Goal: Task Accomplishment & Management: Manage account settings

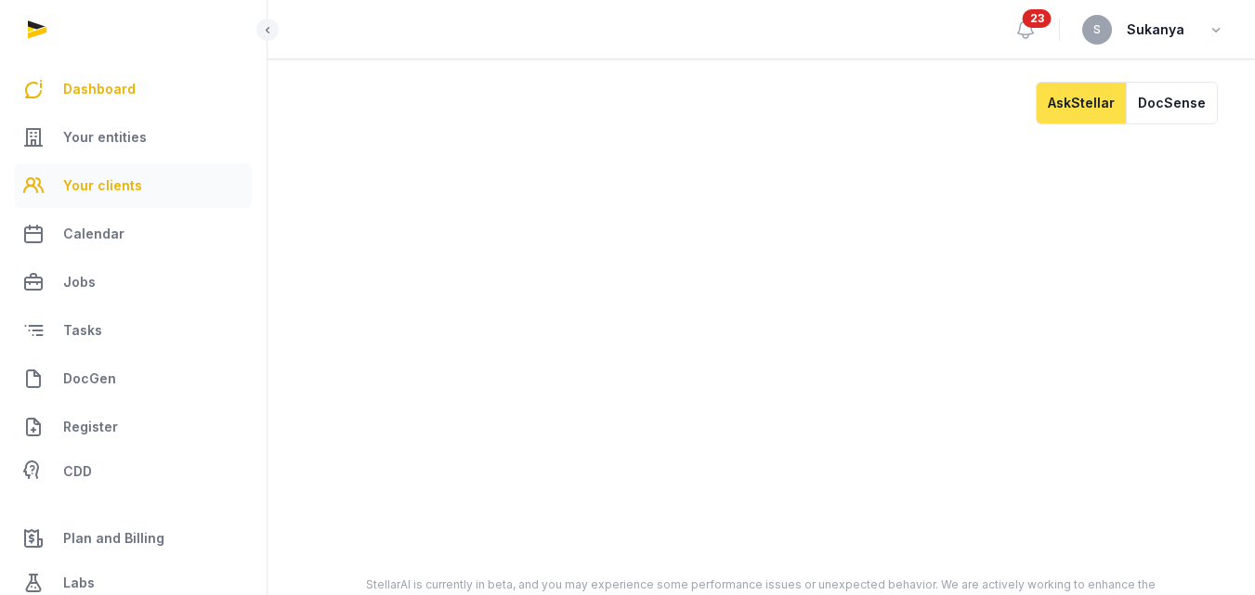
click at [122, 194] on span "Your clients" at bounding box center [102, 186] width 79 height 22
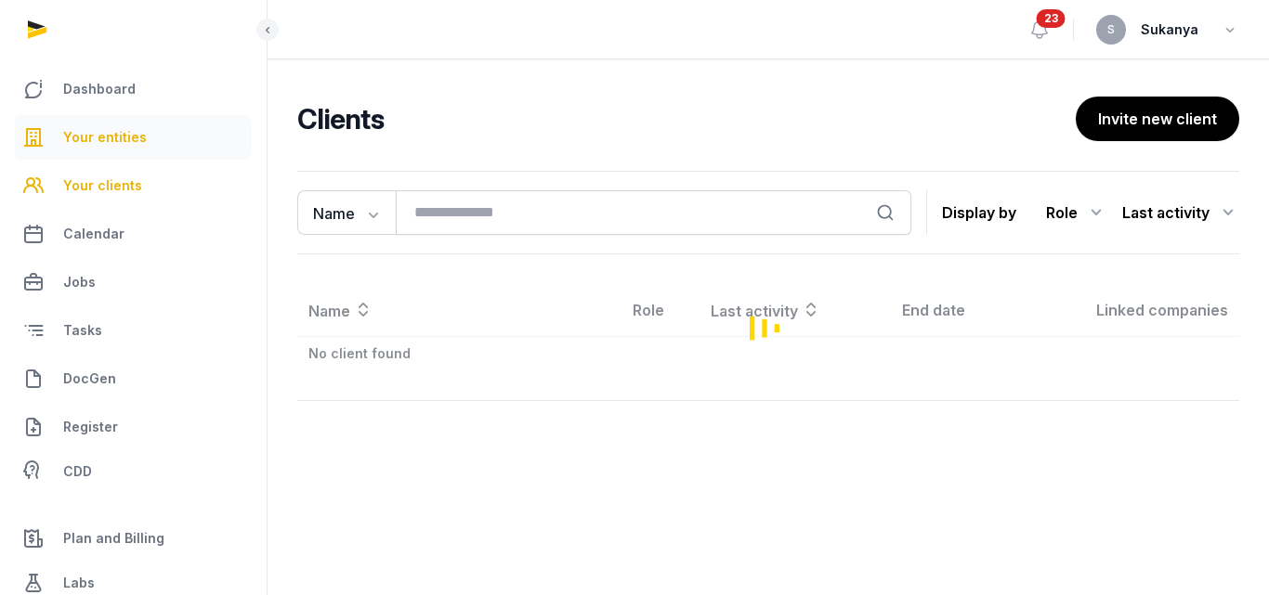
click at [132, 150] on link "Your entities" at bounding box center [133, 137] width 237 height 45
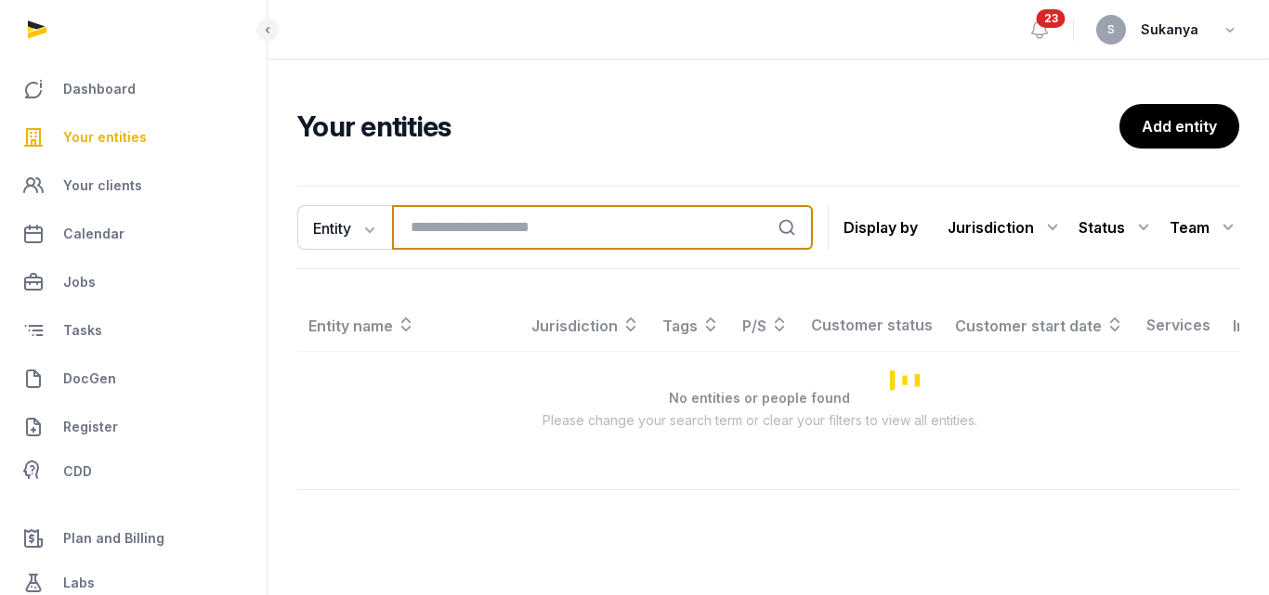
click at [486, 233] on input "search" at bounding box center [602, 227] width 421 height 45
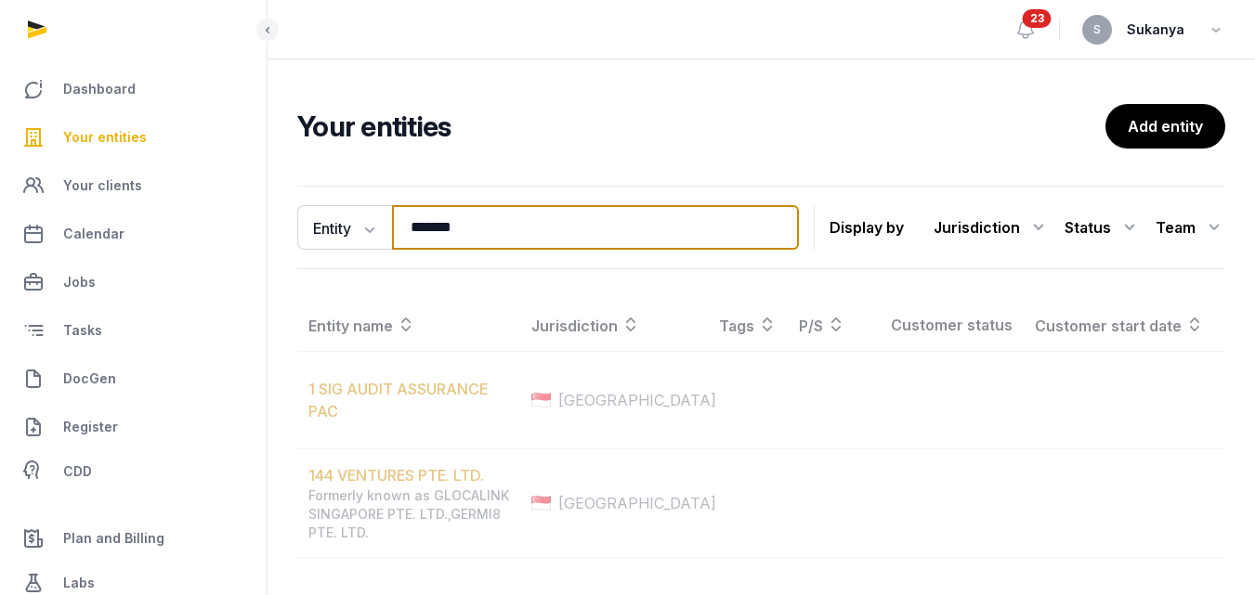
type input "*******"
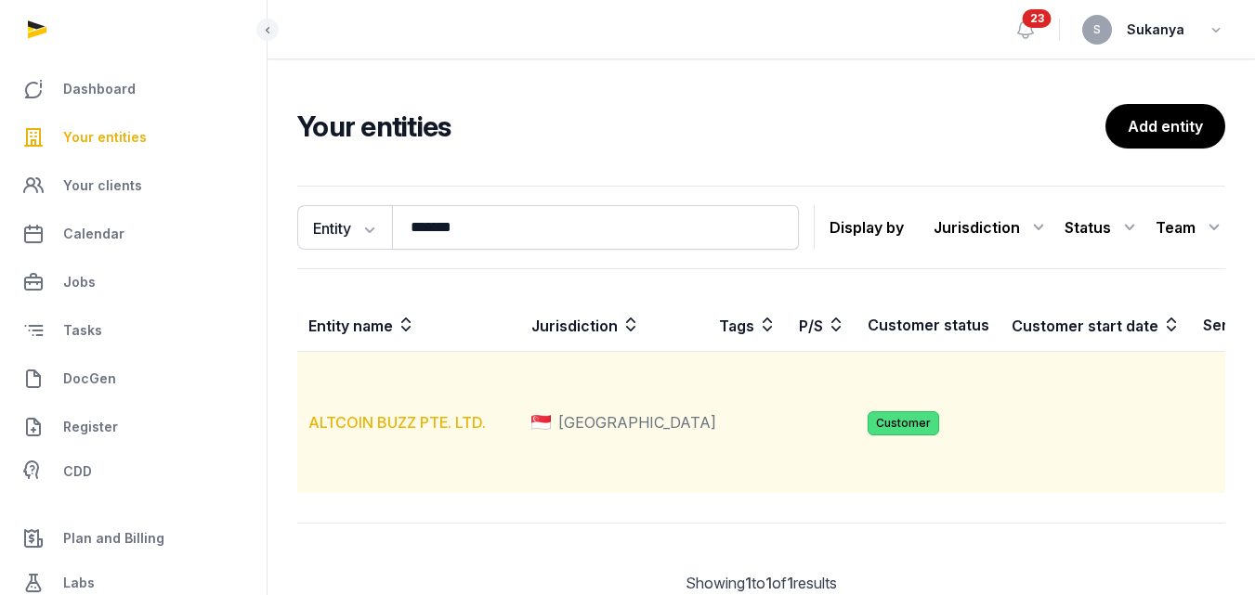
click at [428, 432] on link "ALTCOIN BUZZ PTE. LTD." at bounding box center [396, 422] width 177 height 19
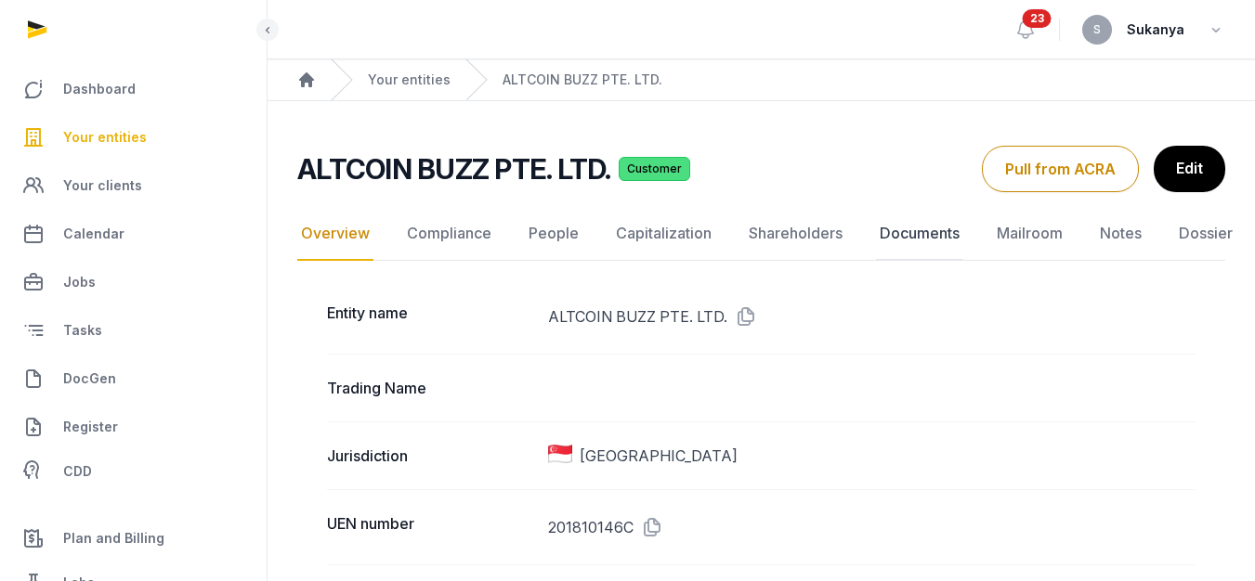
click at [920, 234] on link "Documents" at bounding box center [919, 234] width 87 height 54
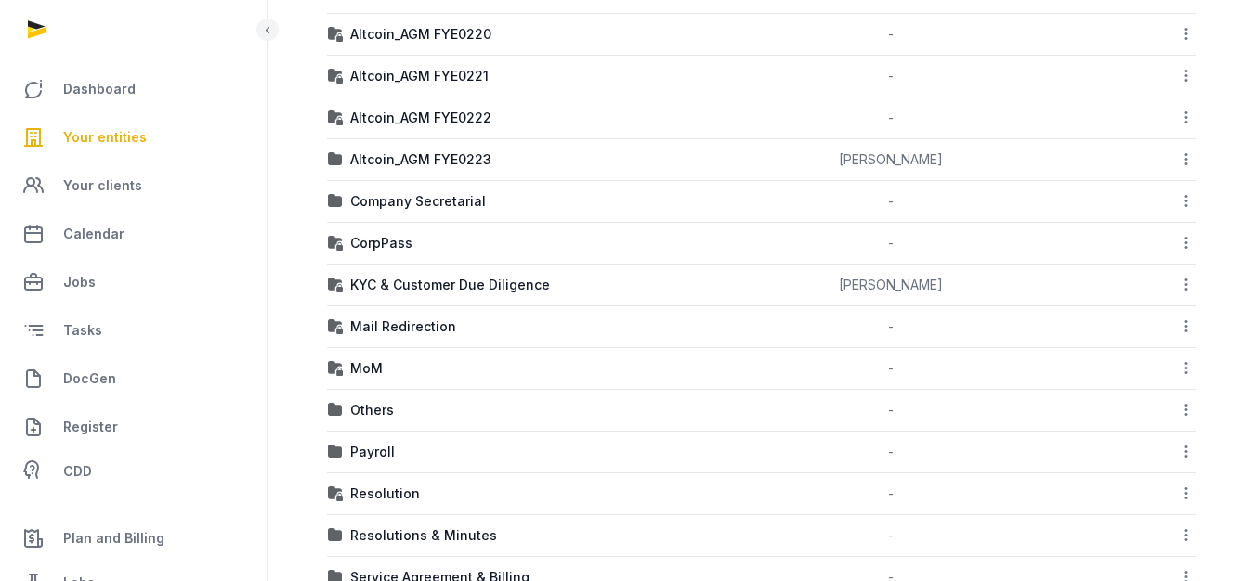
scroll to position [695, 0]
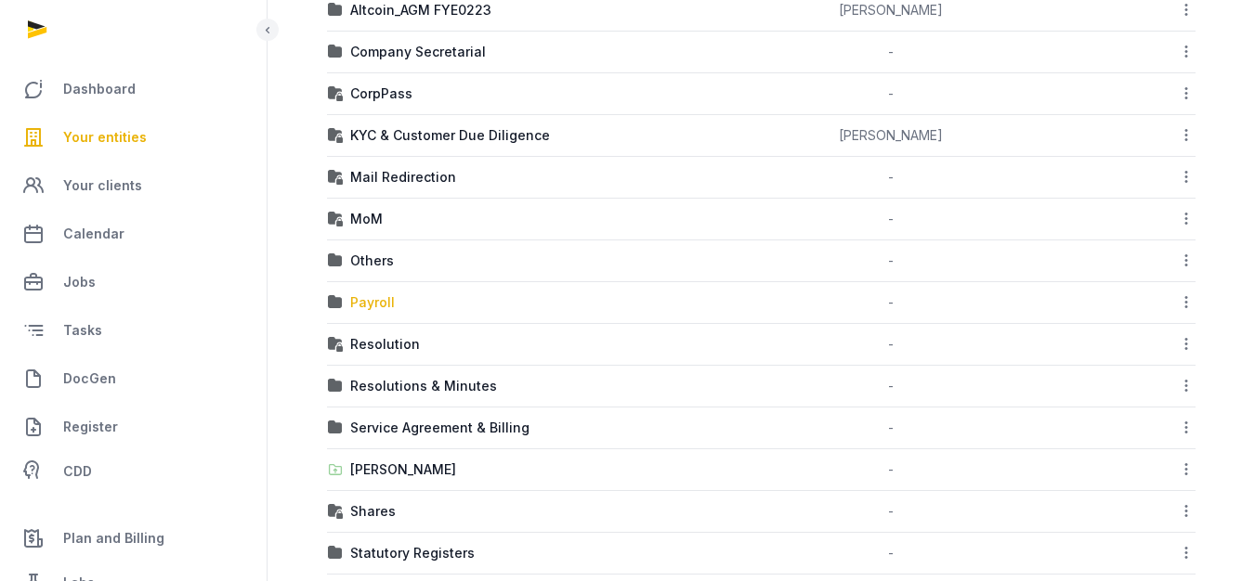
click at [356, 302] on div "Payroll" at bounding box center [372, 303] width 45 height 19
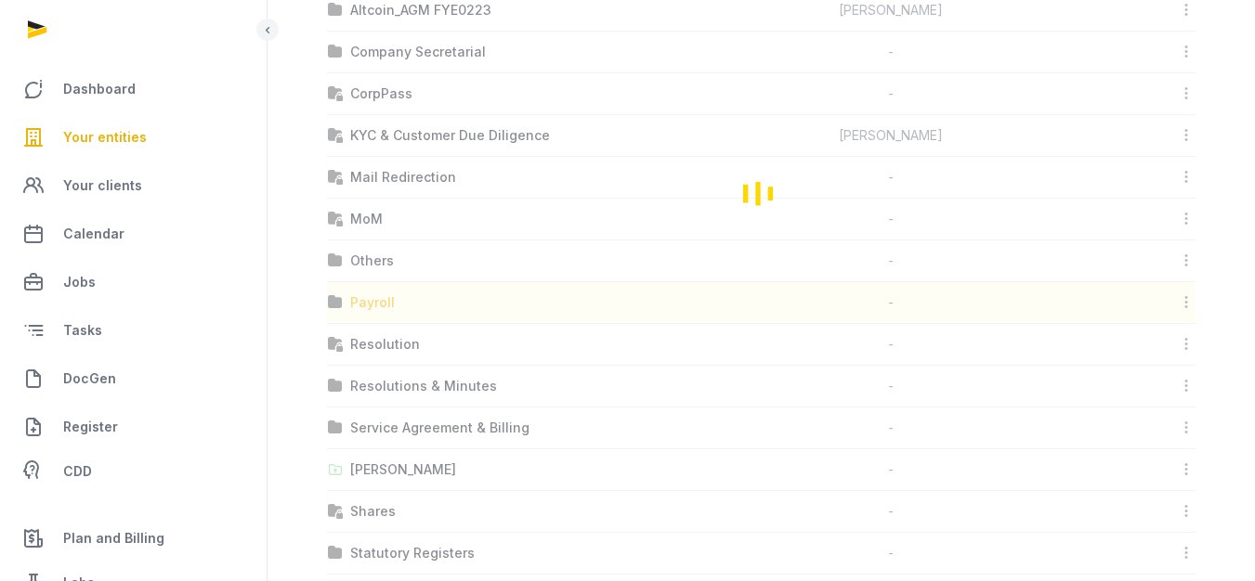
click at [356, 302] on div "Loading" at bounding box center [761, 192] width 928 height 1097
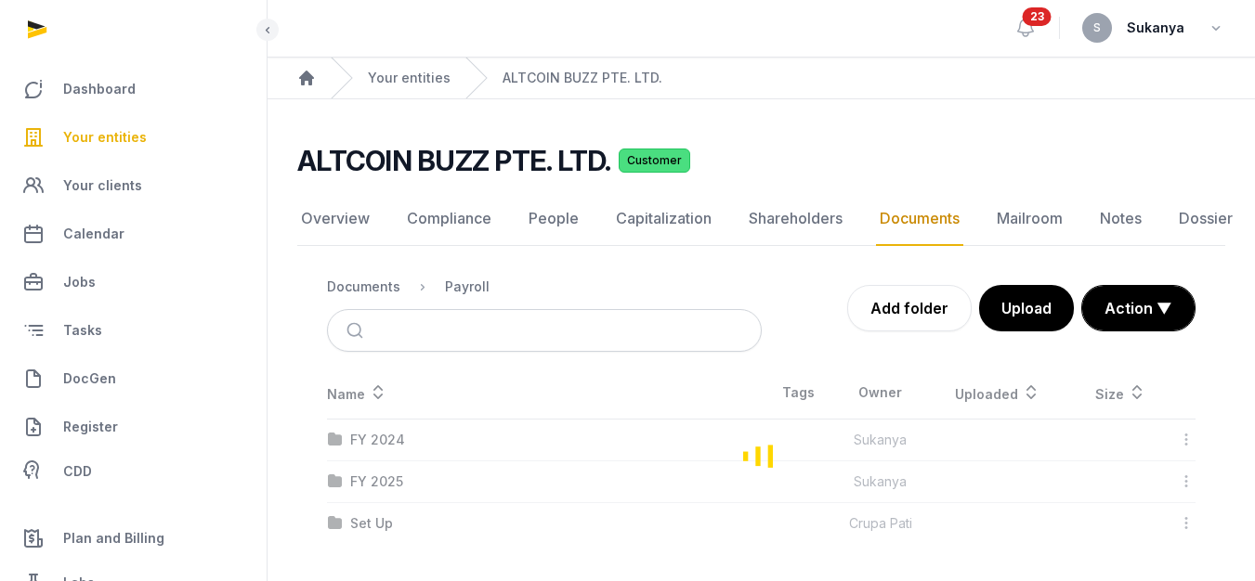
scroll to position [14, 0]
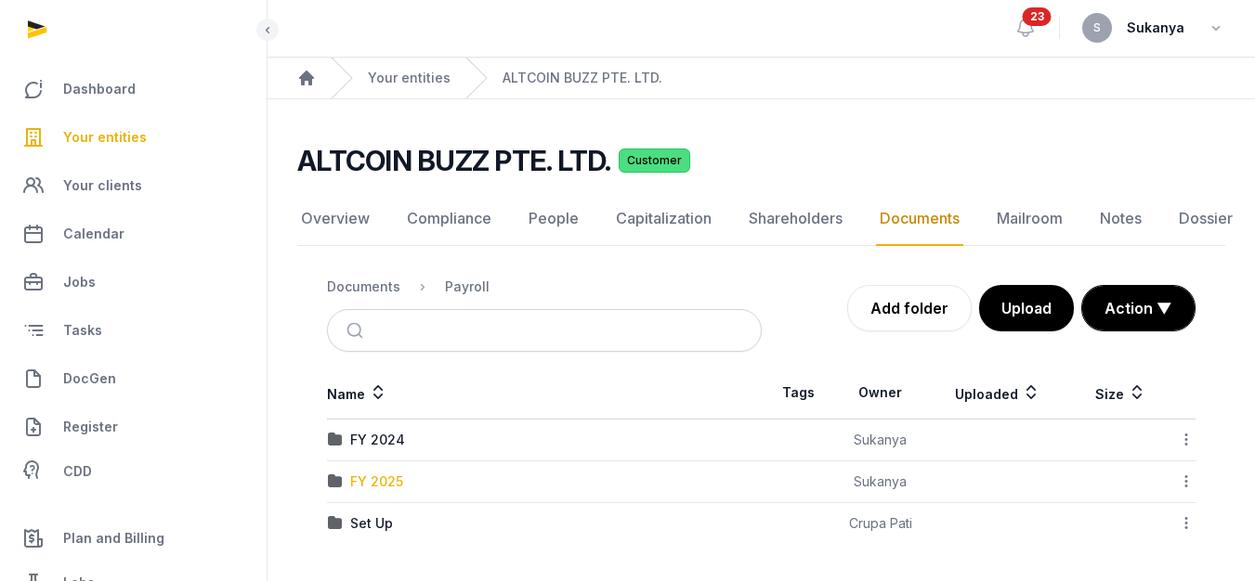
click at [391, 473] on div "FY 2025" at bounding box center [376, 482] width 53 height 19
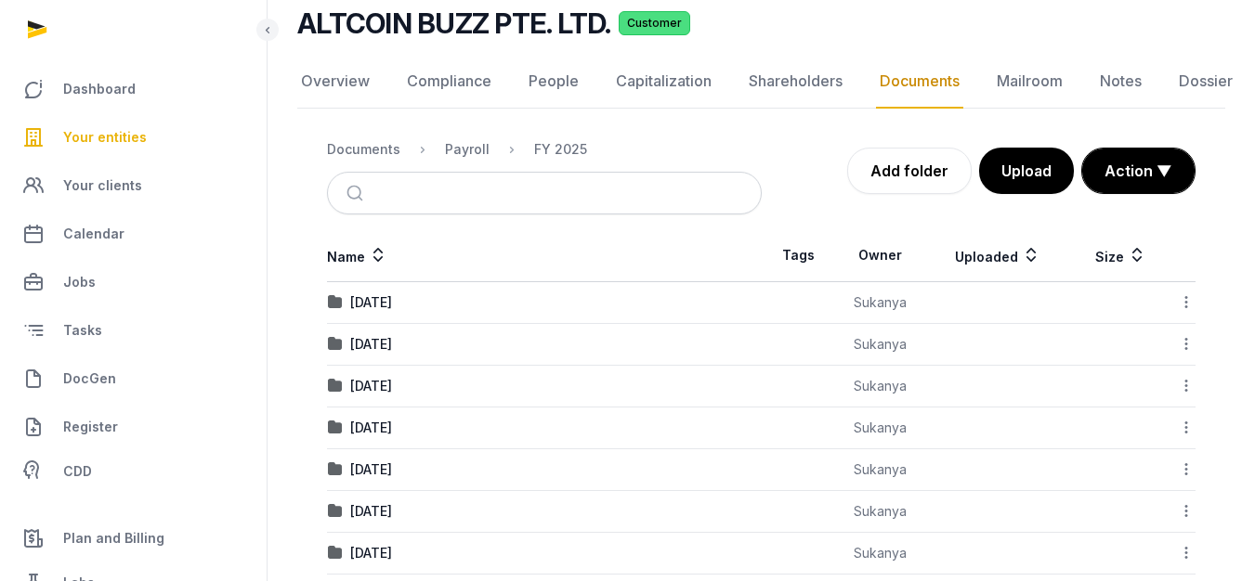
scroll to position [211, 0]
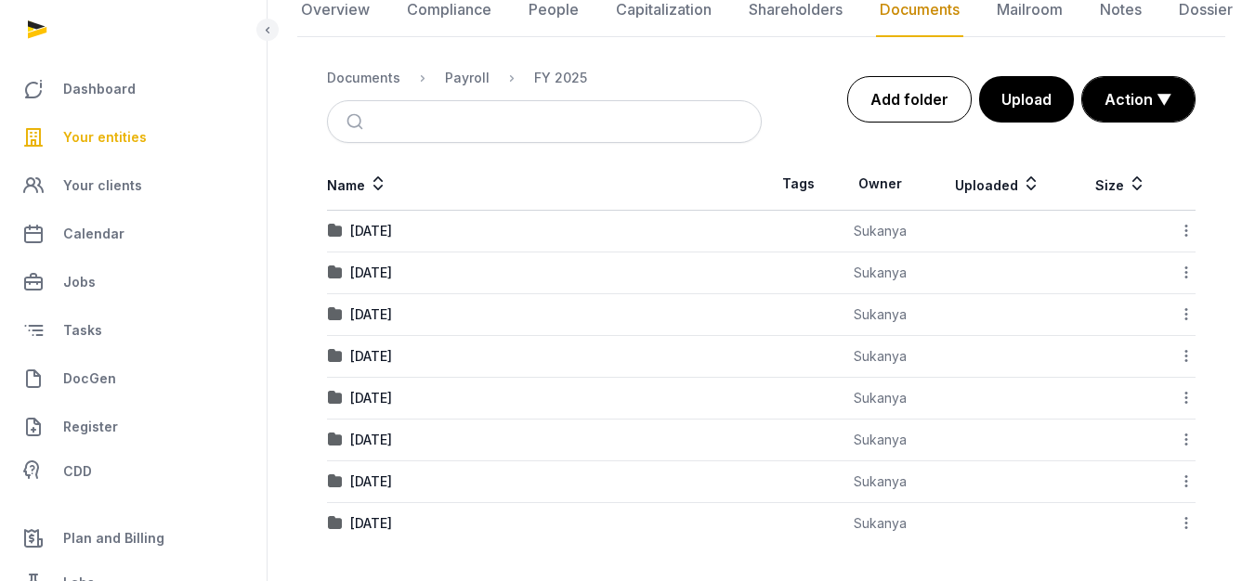
click at [922, 110] on link "Add folder" at bounding box center [909, 99] width 124 height 46
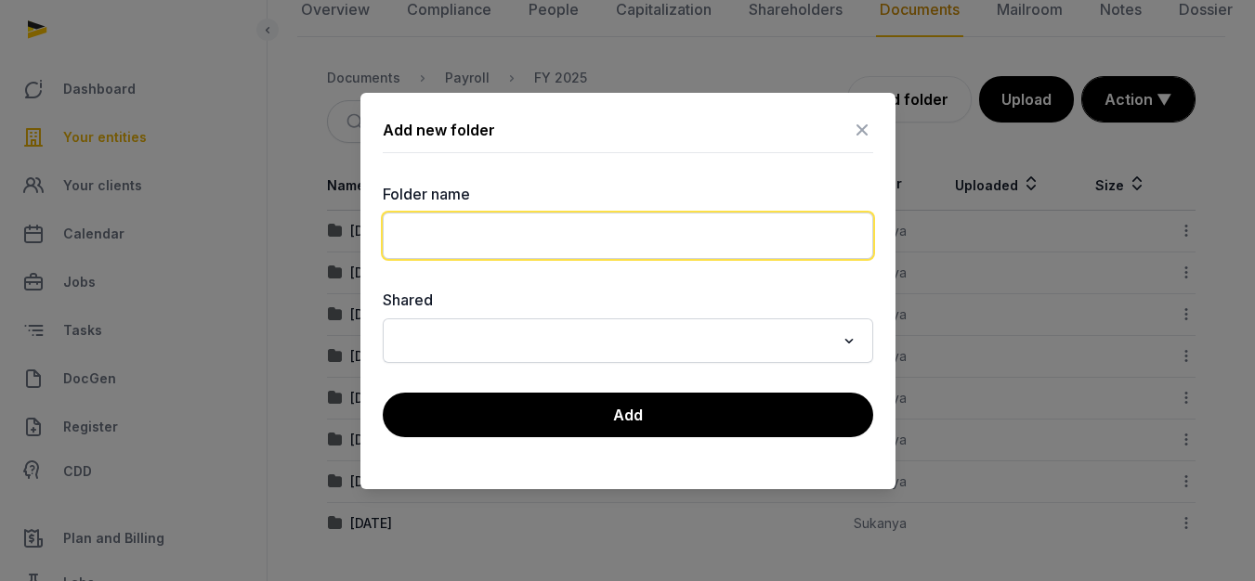
click at [526, 228] on input "text" at bounding box center [628, 236] width 490 height 46
type input "**********"
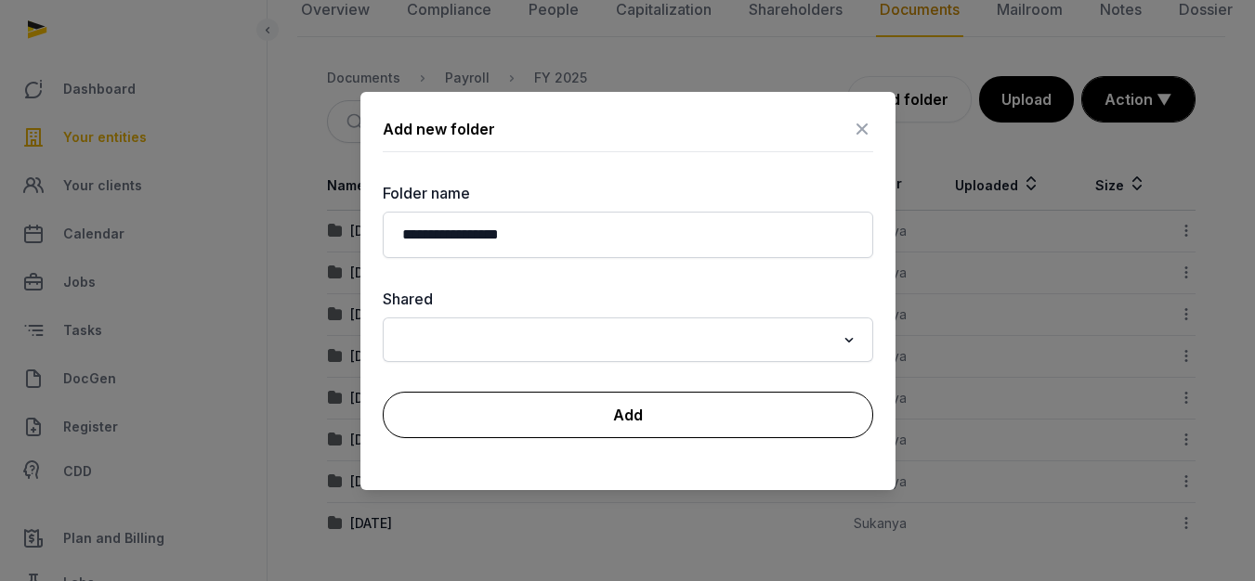
click at [598, 424] on button "Add" at bounding box center [628, 415] width 490 height 46
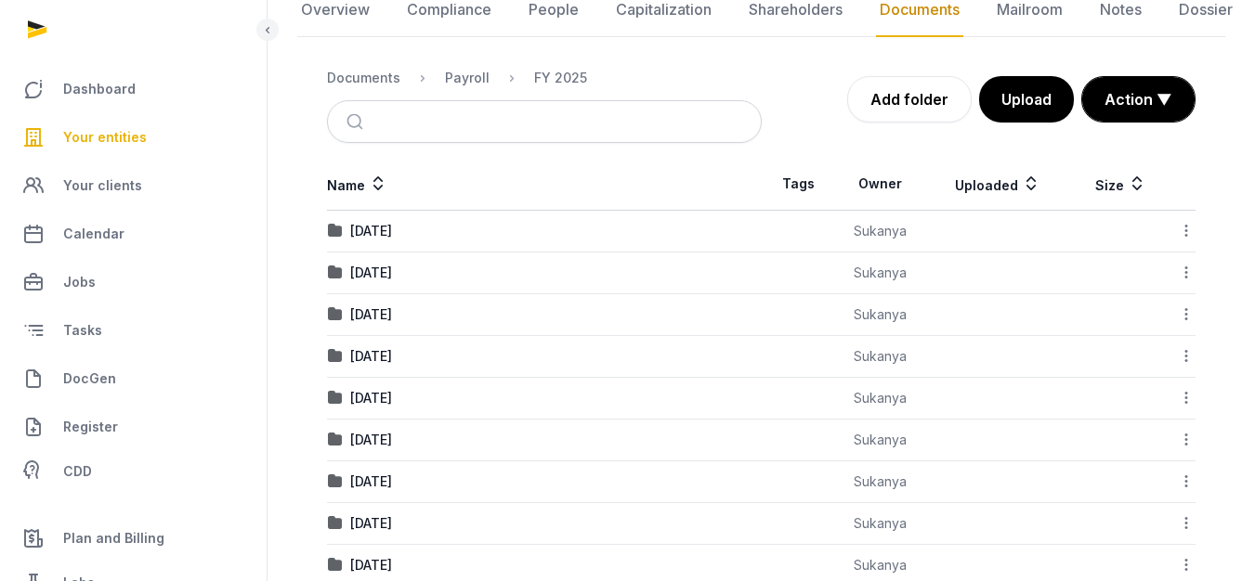
click at [437, 555] on td "[DATE]" at bounding box center [544, 566] width 435 height 42
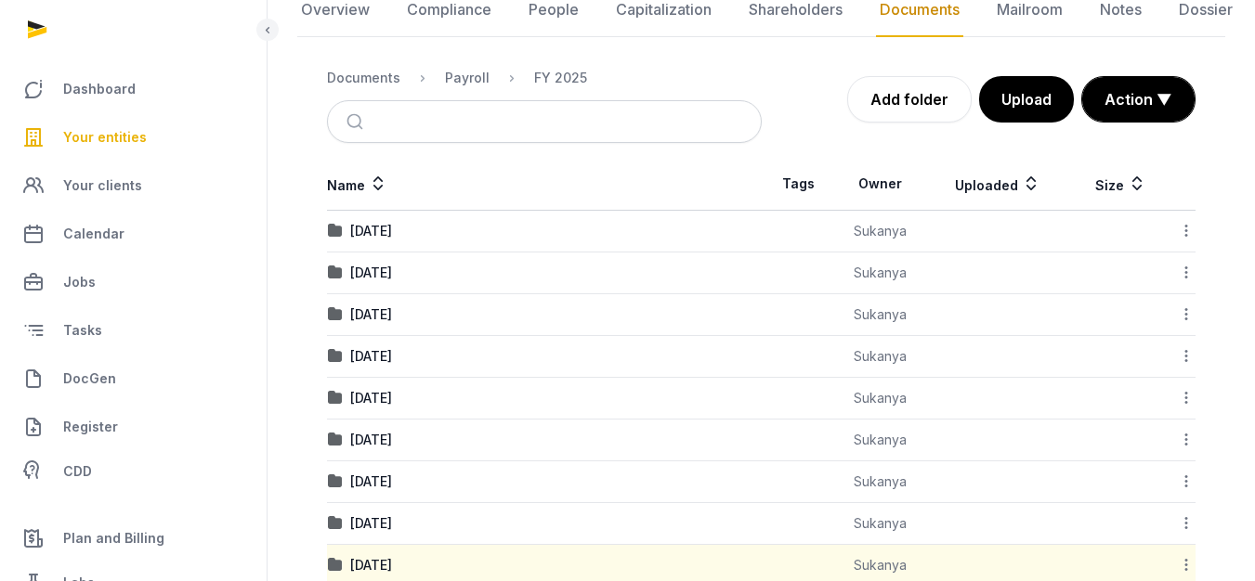
click at [437, 555] on td "[DATE]" at bounding box center [544, 566] width 435 height 42
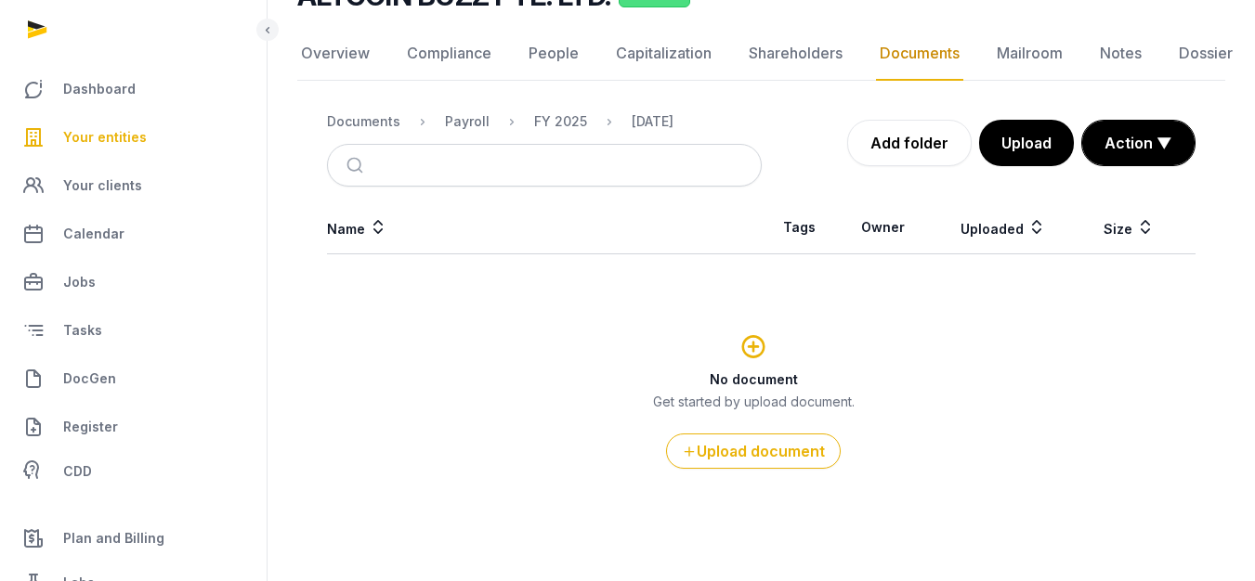
scroll to position [167, 0]
click at [1011, 158] on button "Upload" at bounding box center [1025, 143] width 97 height 46
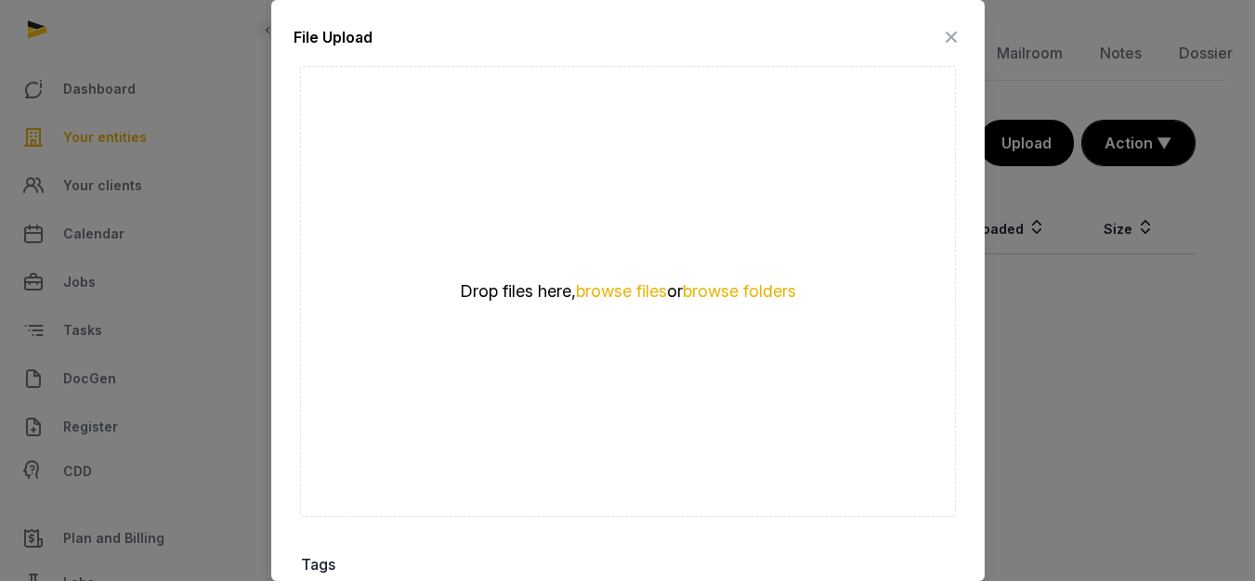
click at [648, 269] on div "Drop files here, browse files or browse folders" at bounding box center [628, 291] width 656 height 451
click at [648, 283] on button "browse files" at bounding box center [621, 292] width 91 height 18
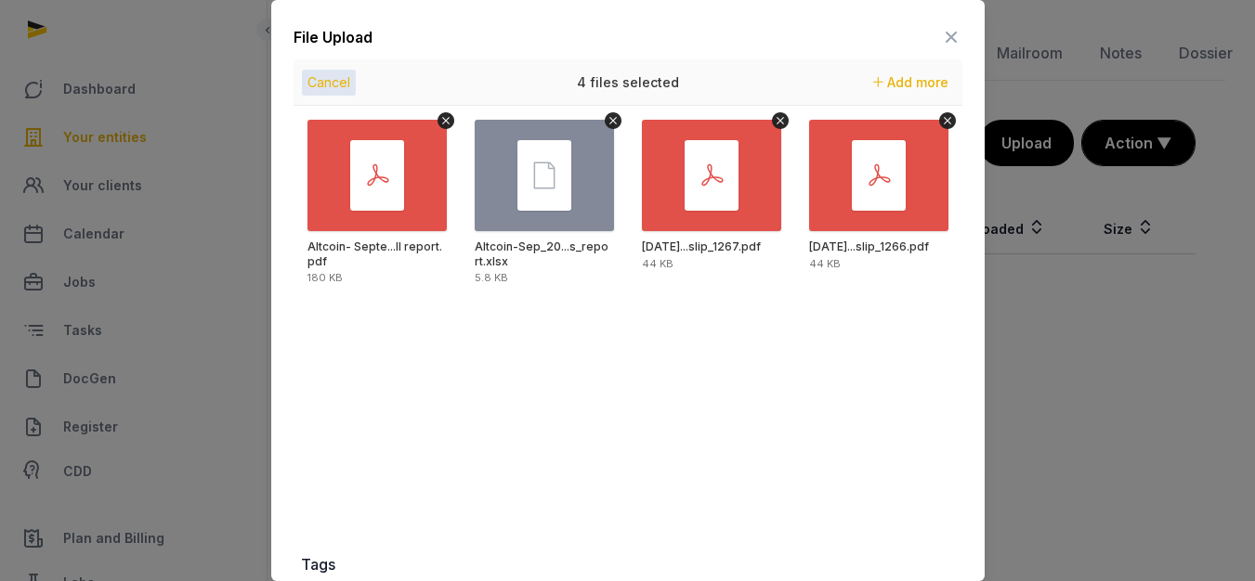
scroll to position [313, 0]
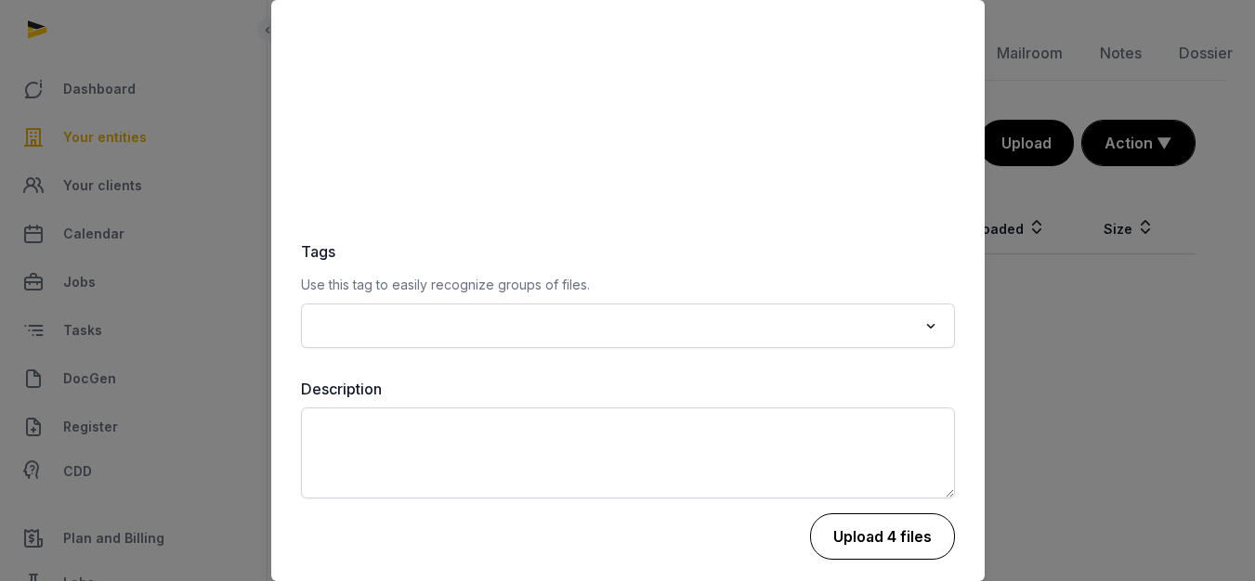
click at [836, 521] on button "Upload 4 files" at bounding box center [882, 537] width 145 height 46
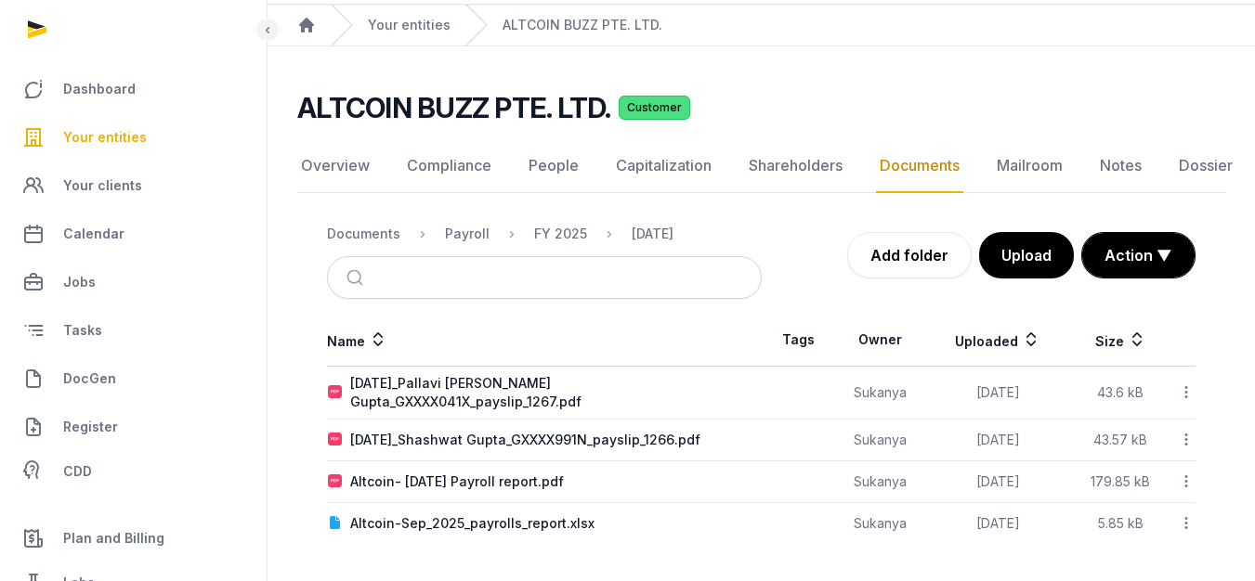
scroll to position [55, 0]
click at [546, 239] on div "FY 2025" at bounding box center [560, 234] width 53 height 19
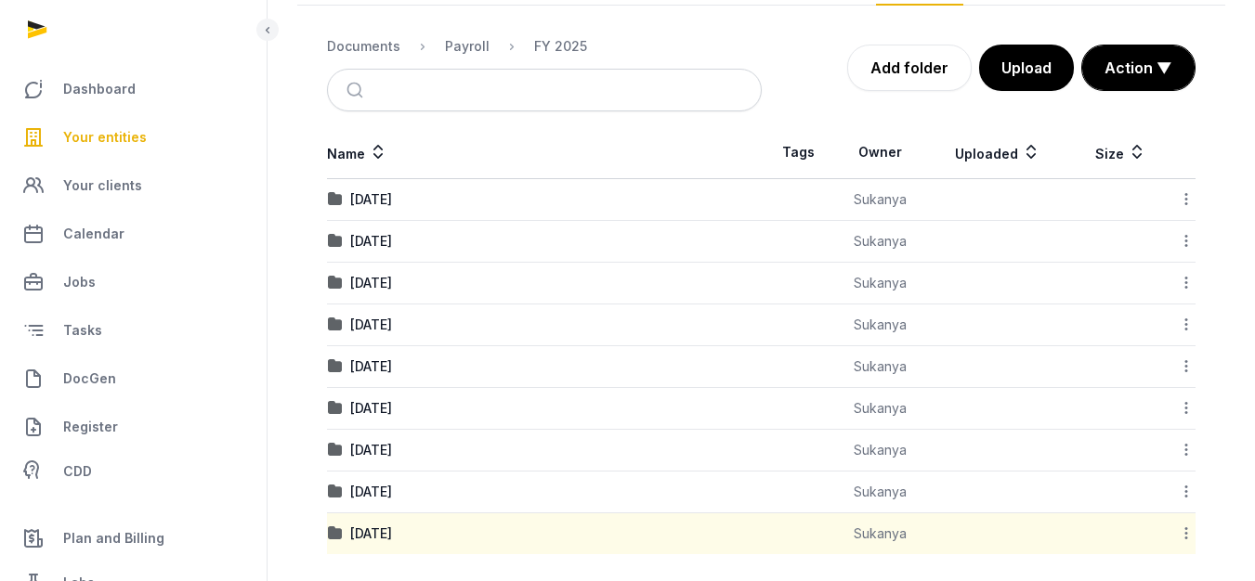
scroll to position [253, 0]
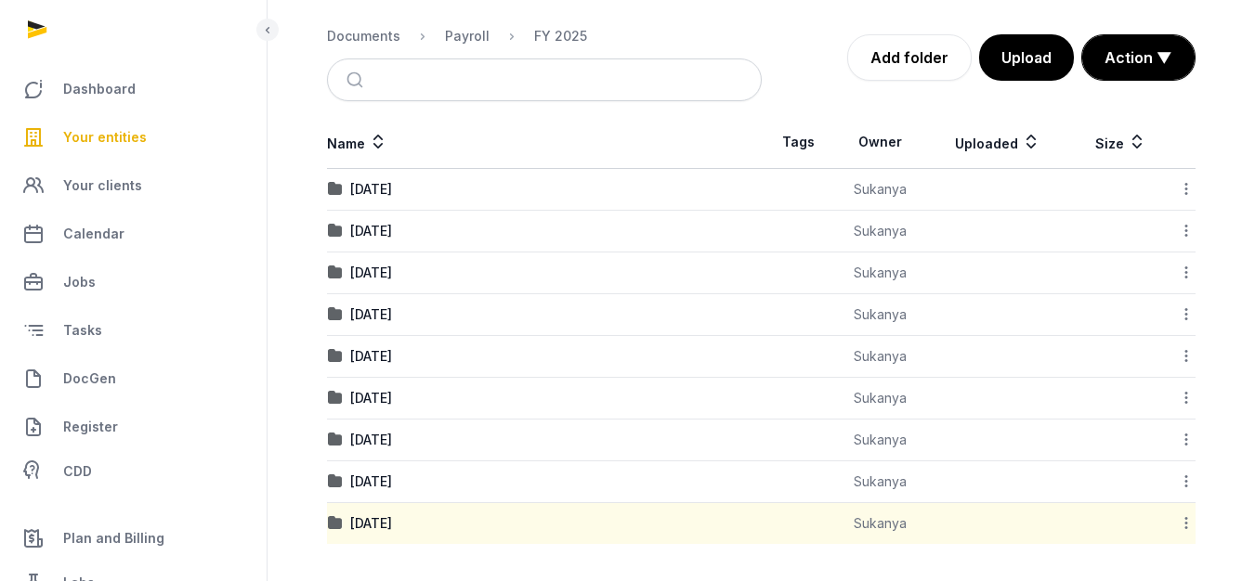
click at [1183, 520] on icon at bounding box center [1186, 524] width 17 height 20
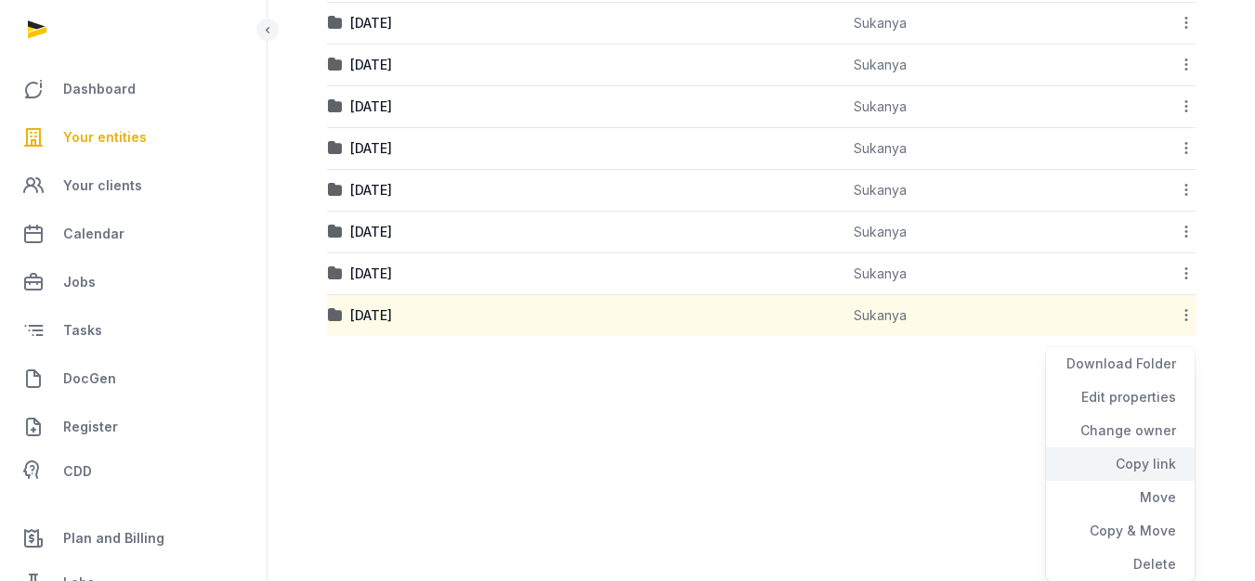
click at [1121, 465] on div "Copy link" at bounding box center [1120, 464] width 149 height 33
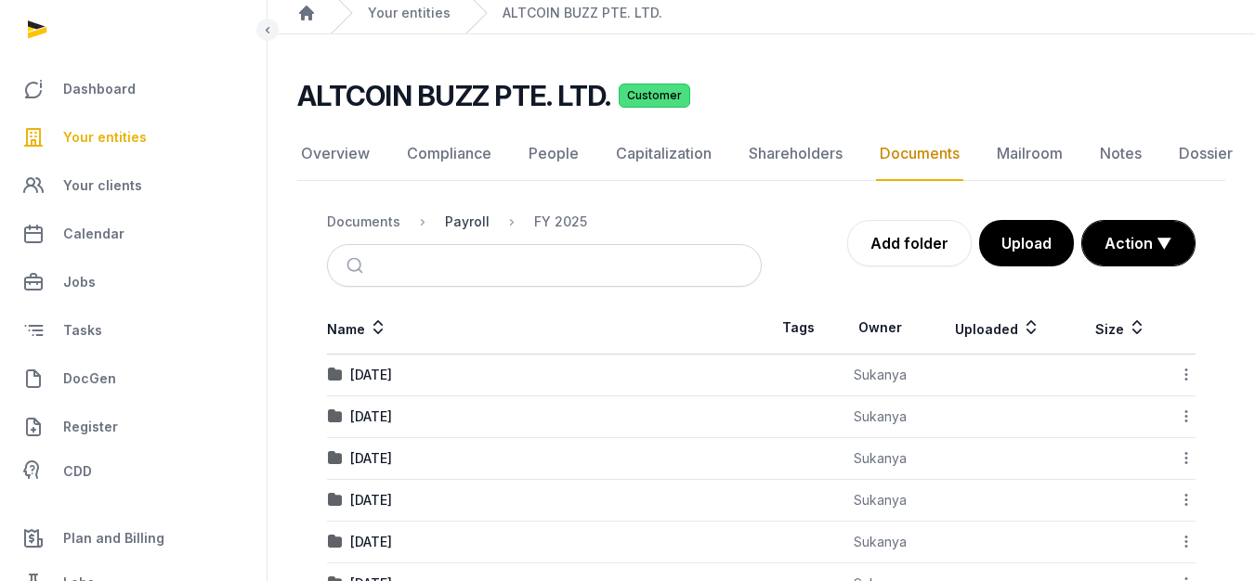
scroll to position [53, 0]
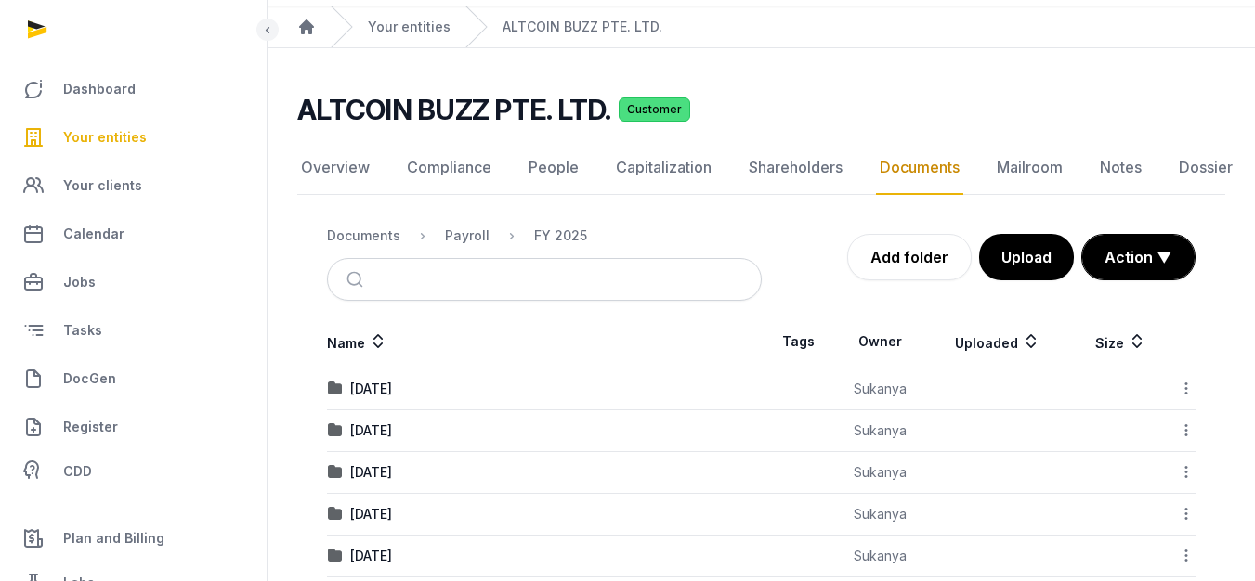
click at [137, 138] on span "Your entities" at bounding box center [105, 137] width 84 height 22
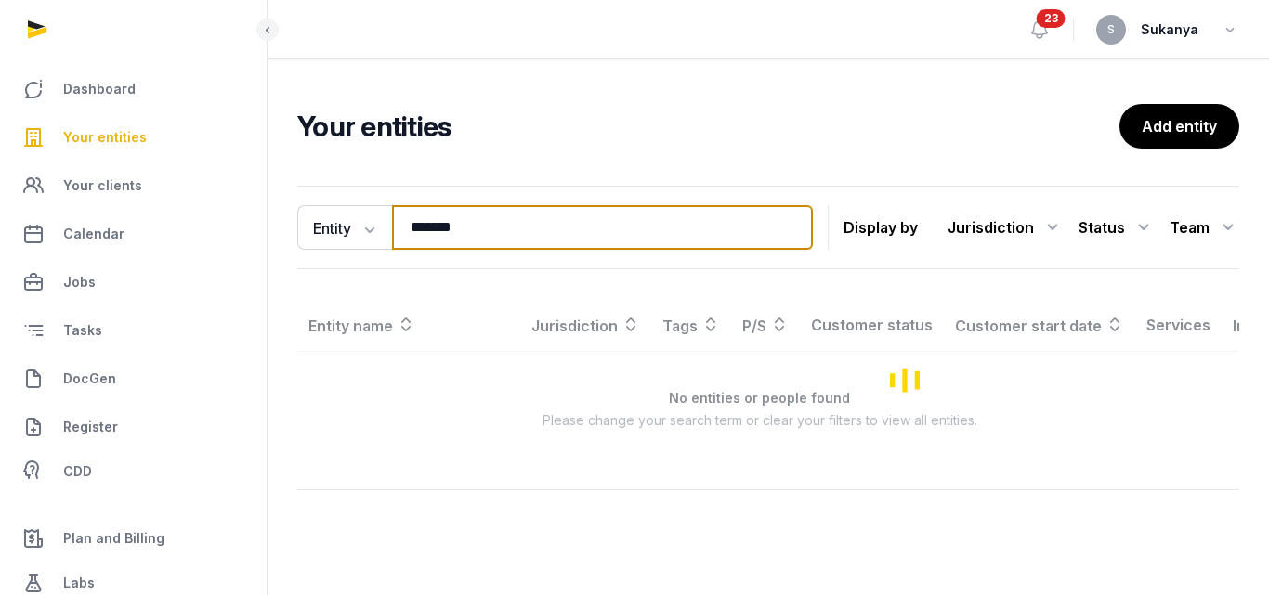
click at [542, 230] on input "*******" at bounding box center [602, 227] width 421 height 45
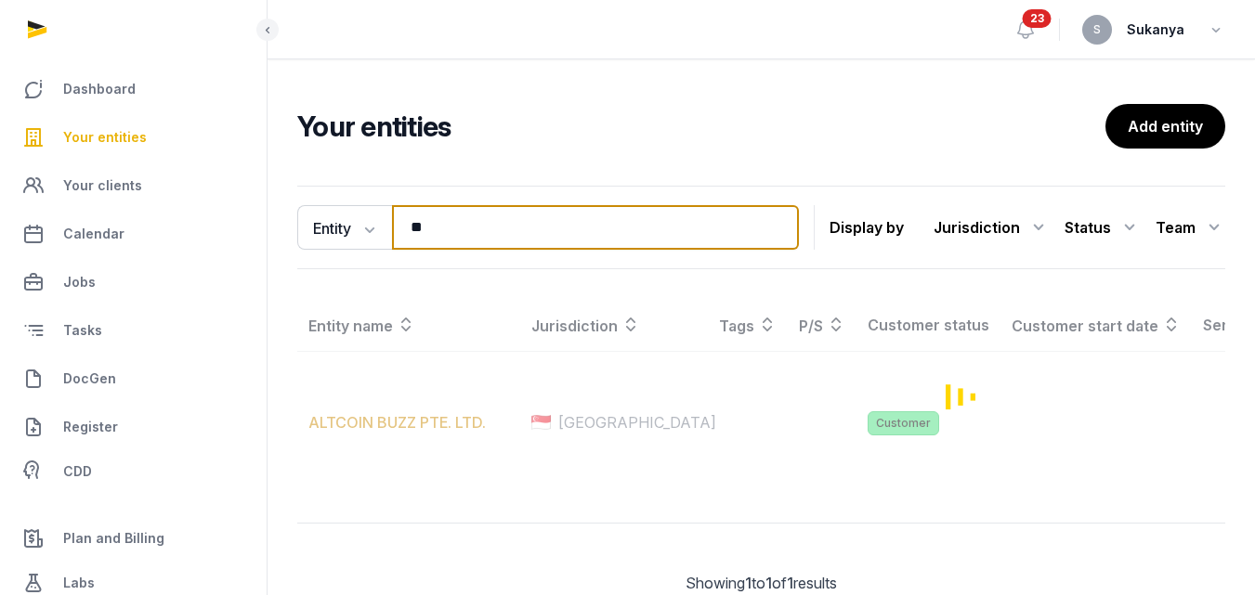
type input "*"
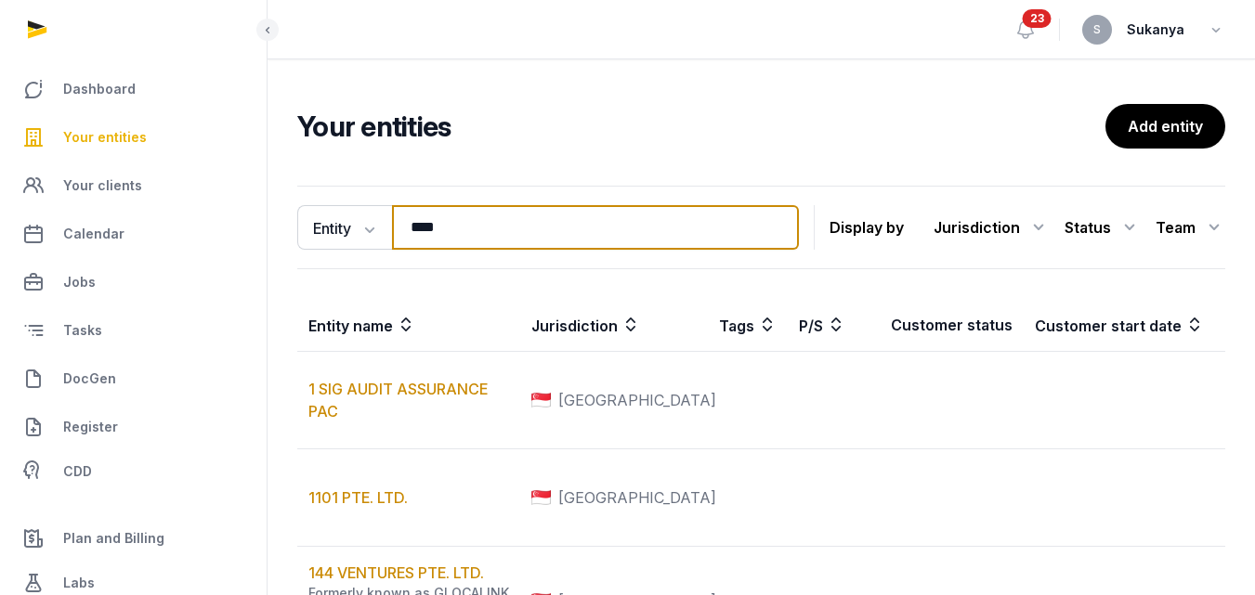
type input "****"
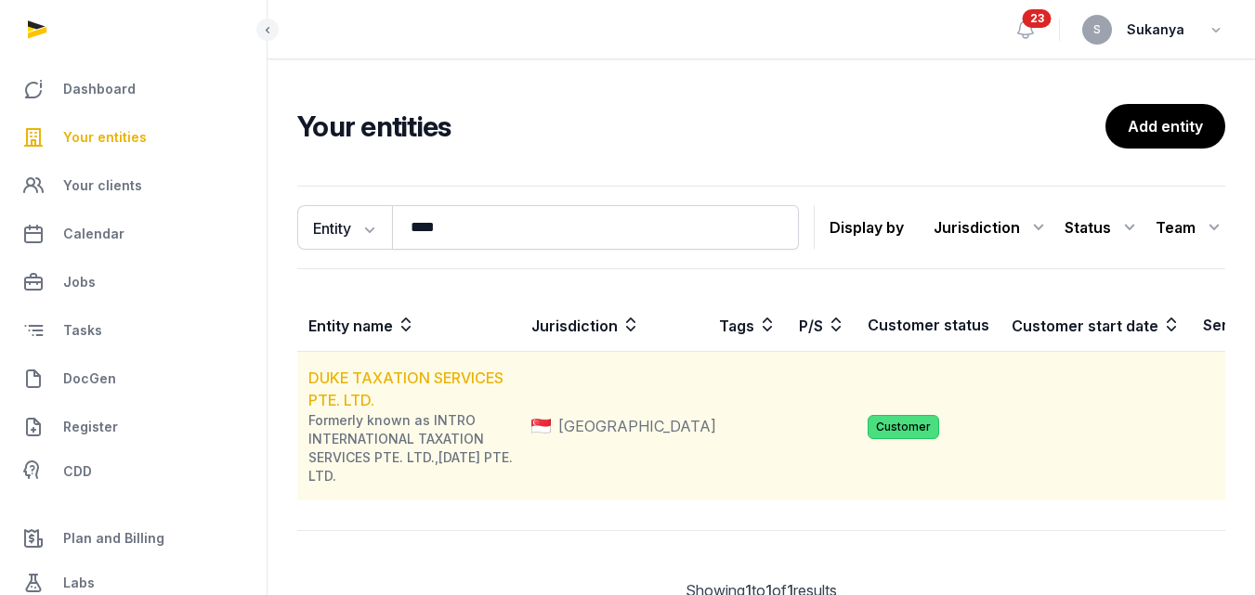
click at [381, 385] on link "DUKE TAXATION SERVICES PTE. LTD." at bounding box center [405, 389] width 195 height 41
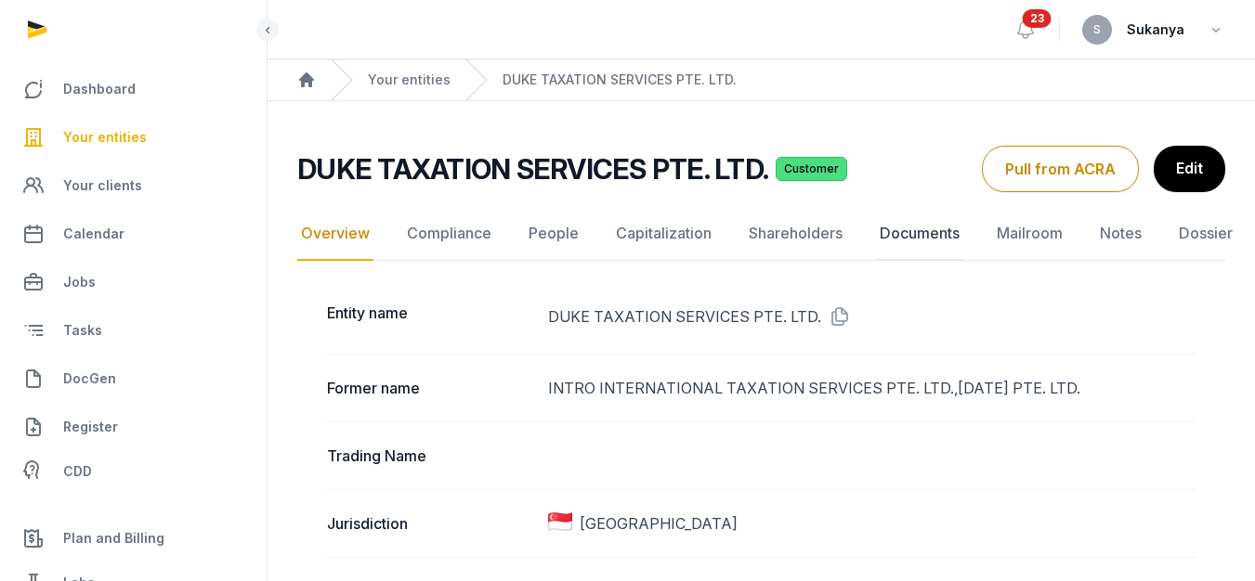
click at [951, 247] on link "Documents" at bounding box center [919, 234] width 87 height 54
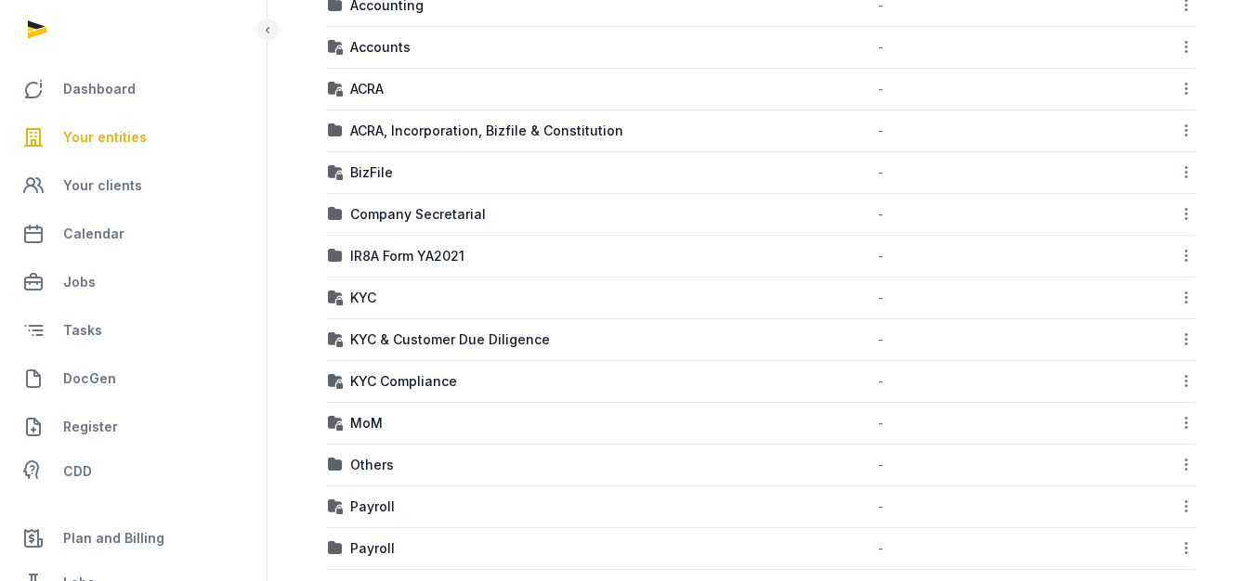
scroll to position [416, 0]
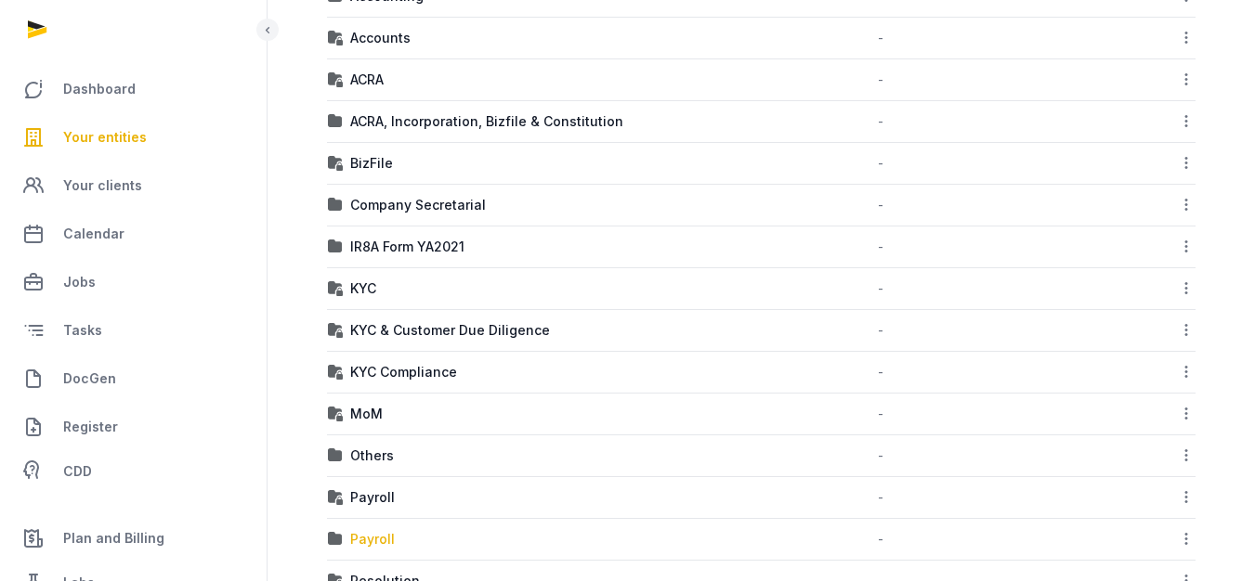
click at [358, 535] on div "Payroll" at bounding box center [372, 539] width 45 height 19
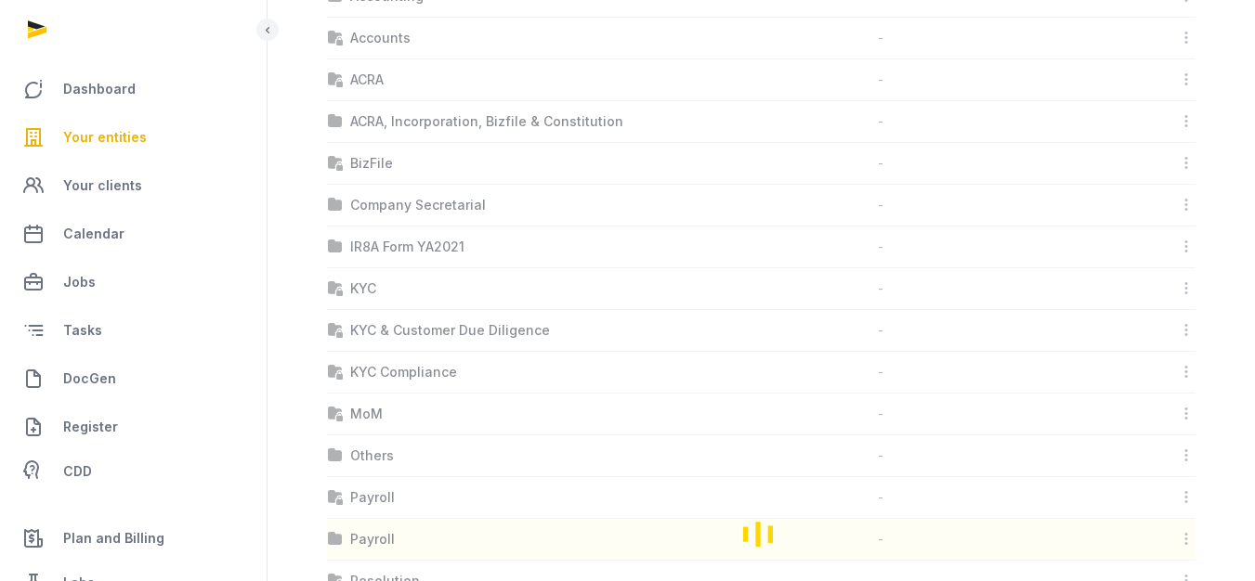
scroll to position [44, 0]
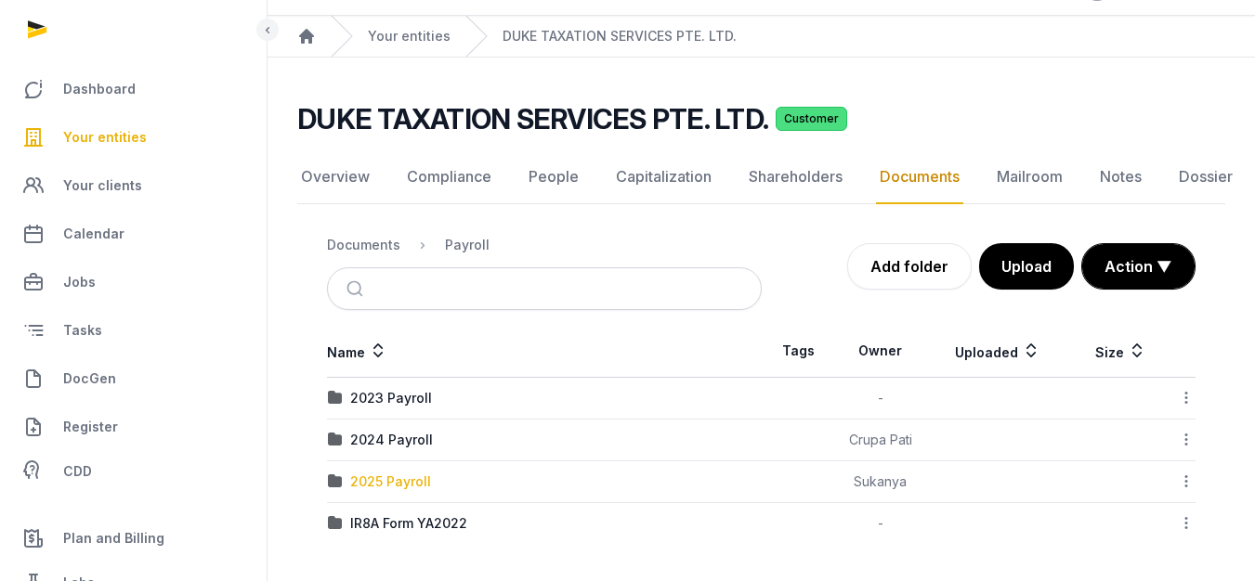
click at [386, 477] on div "2025 Payroll" at bounding box center [390, 482] width 81 height 19
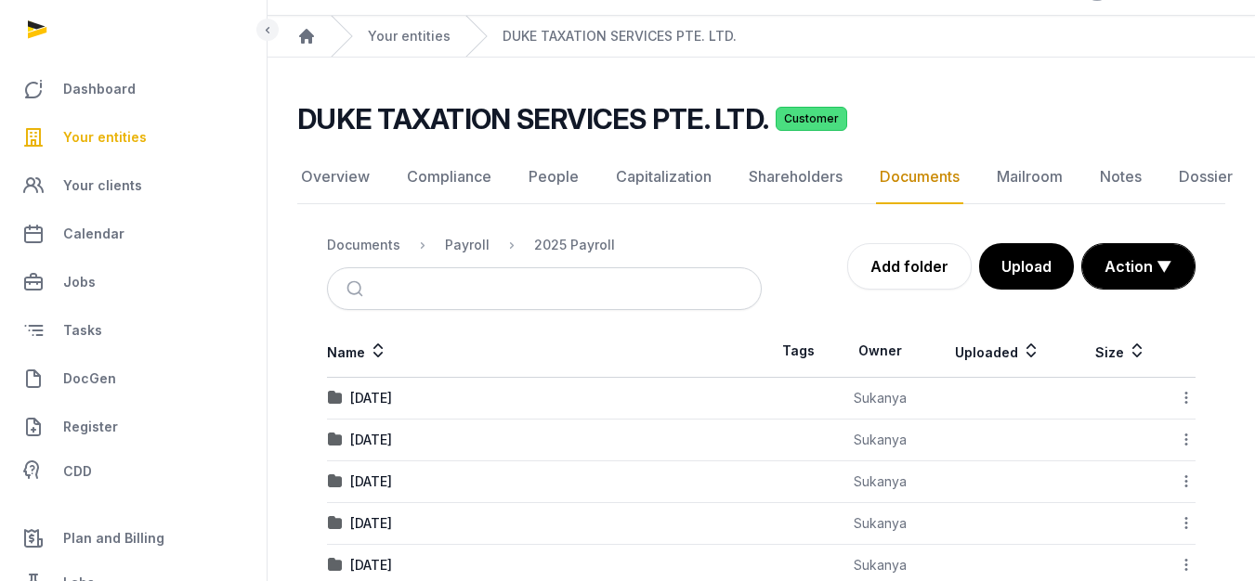
scroll to position [211, 0]
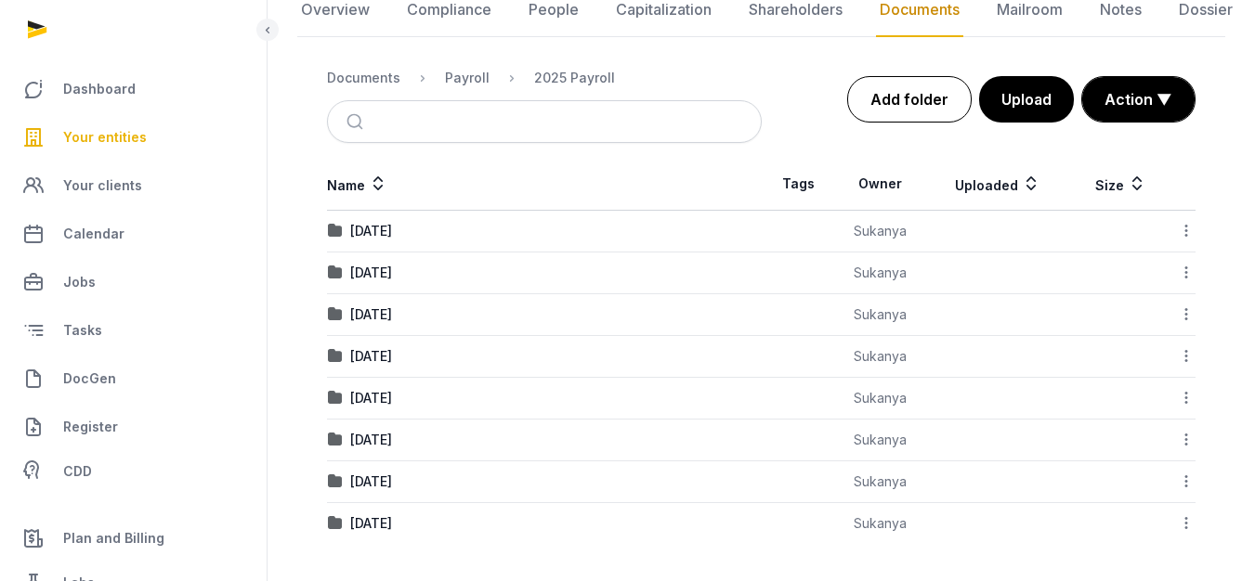
click at [936, 103] on link "Add folder" at bounding box center [909, 99] width 124 height 46
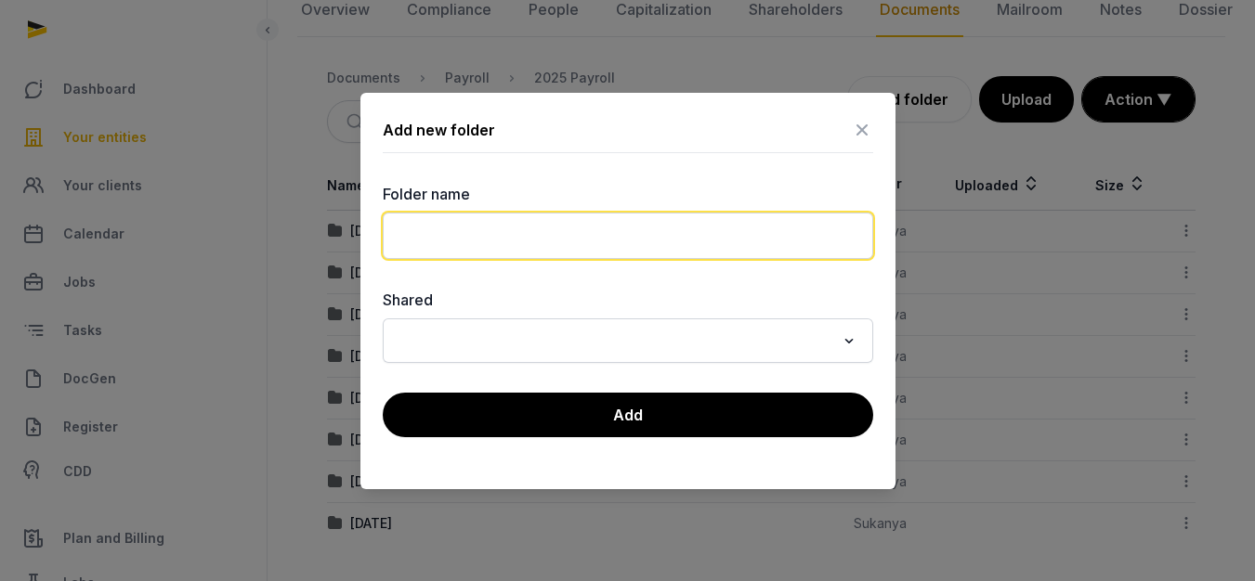
click at [640, 235] on input "text" at bounding box center [628, 236] width 490 height 46
type input "**********"
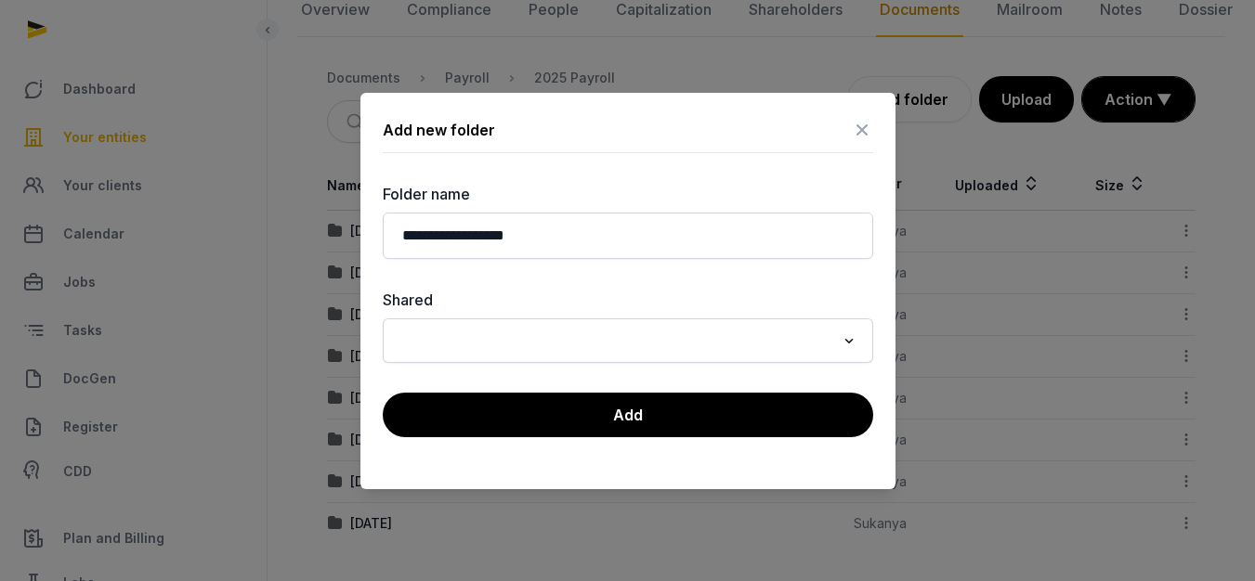
click at [632, 440] on div "**********" at bounding box center [627, 291] width 535 height 397
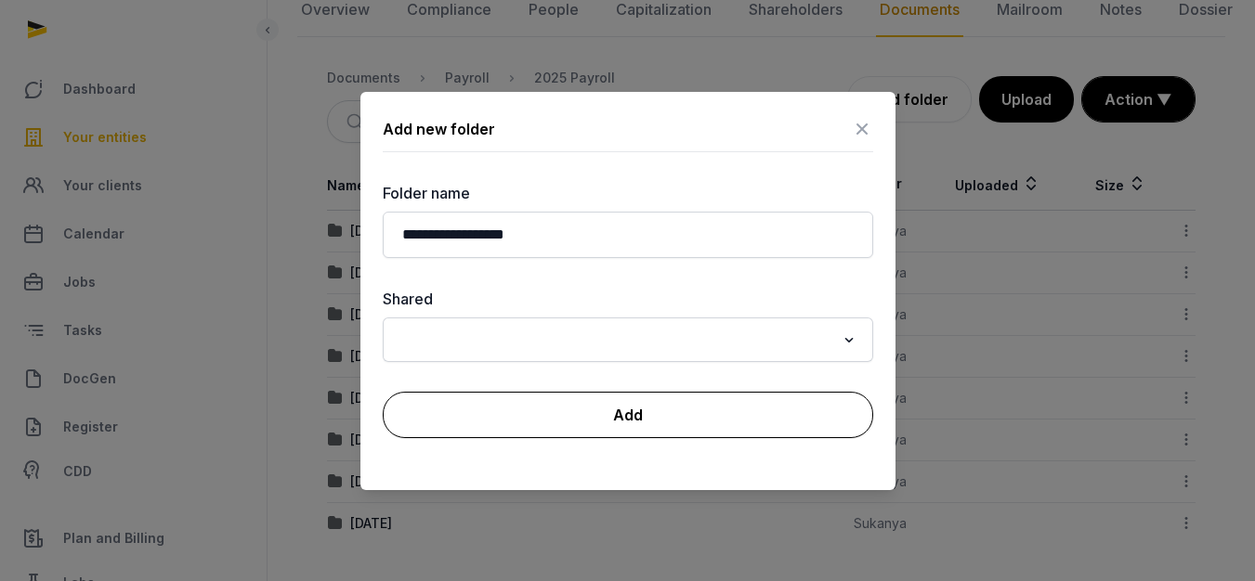
click at [653, 421] on button "Add" at bounding box center [628, 415] width 490 height 46
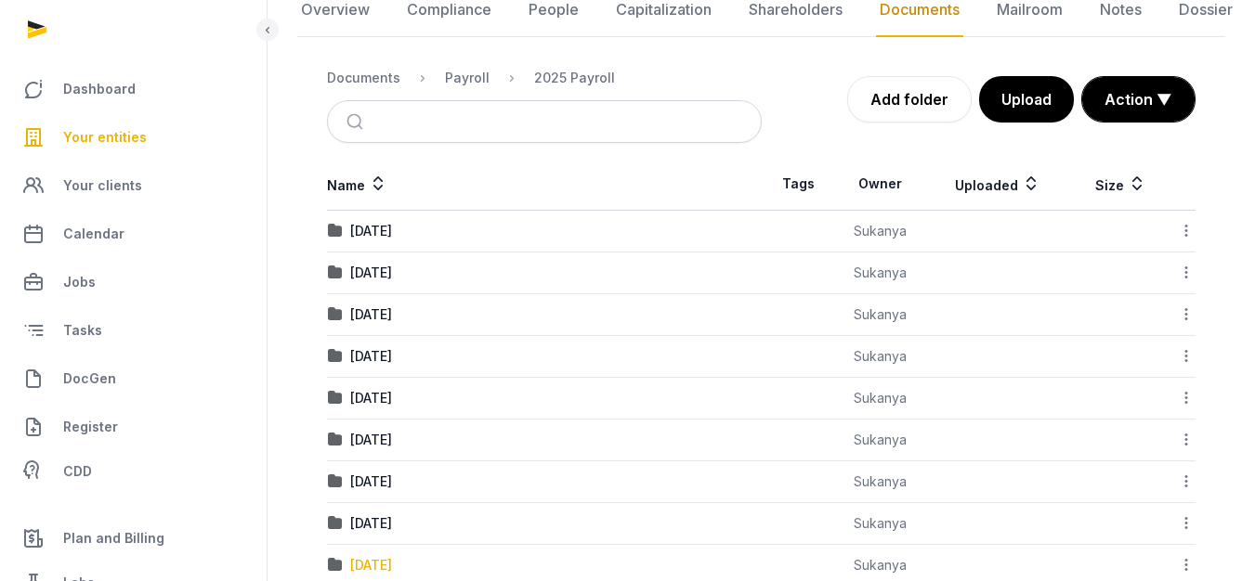
click at [392, 556] on div "[DATE]" at bounding box center [371, 565] width 42 height 19
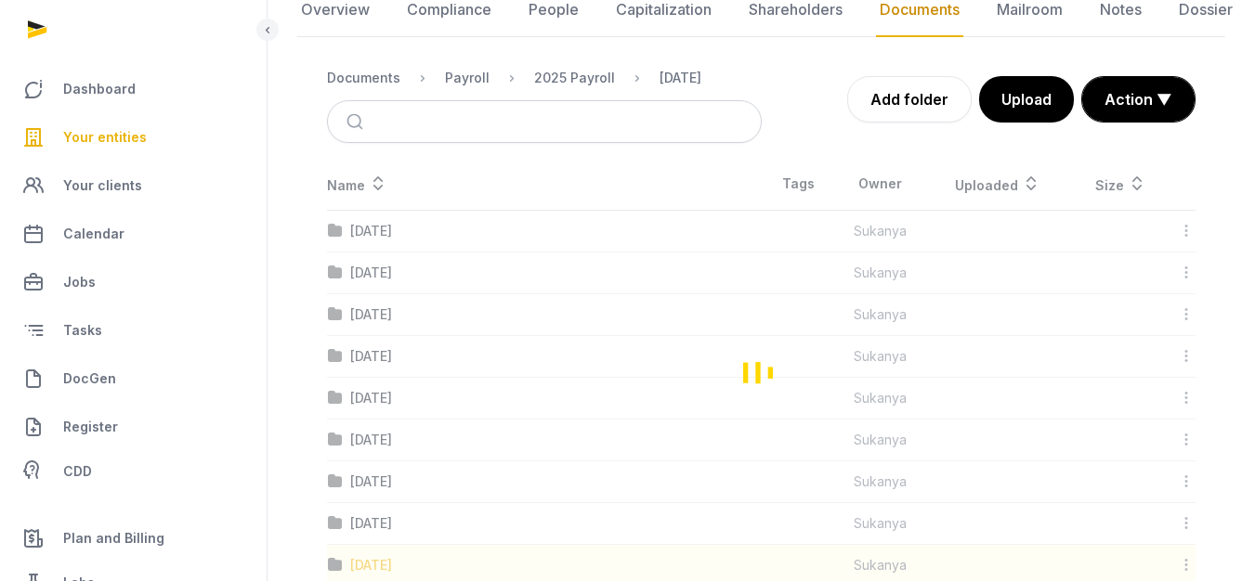
click at [404, 556] on div "Loading" at bounding box center [761, 372] width 928 height 428
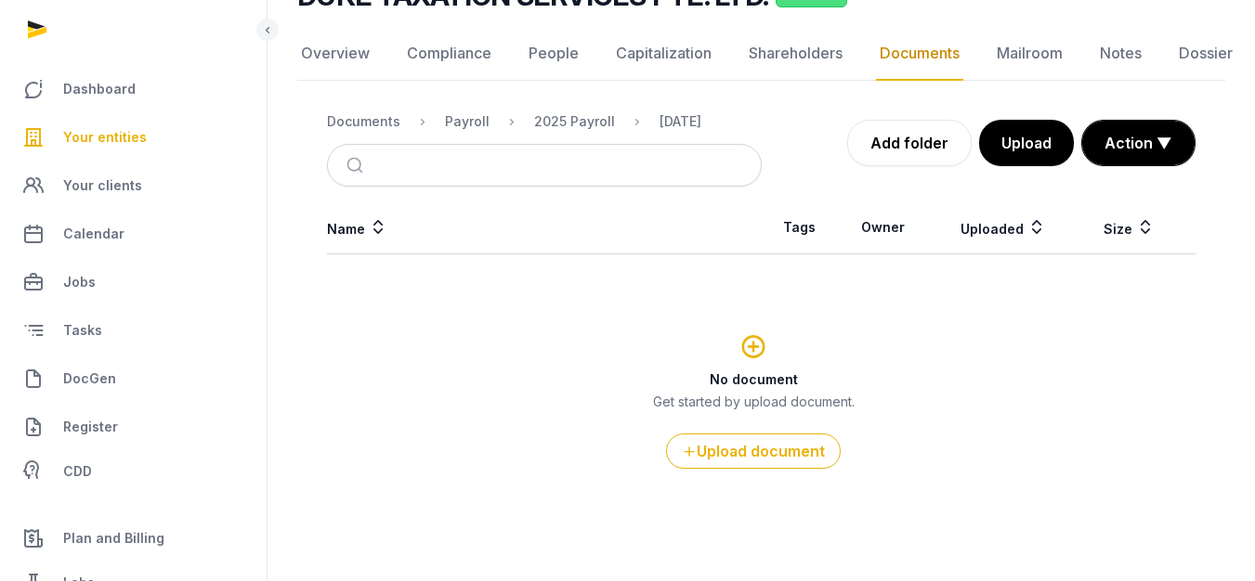
scroll to position [167, 0]
click at [1040, 157] on button "Upload" at bounding box center [1025, 143] width 97 height 46
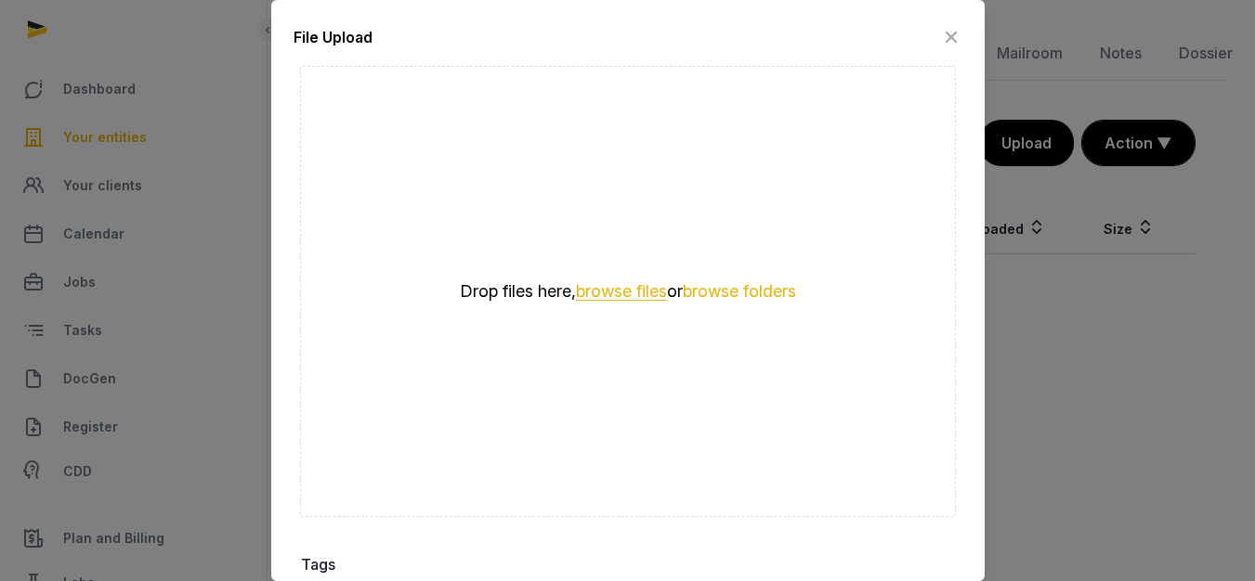
click at [628, 283] on button "browse files" at bounding box center [621, 292] width 91 height 18
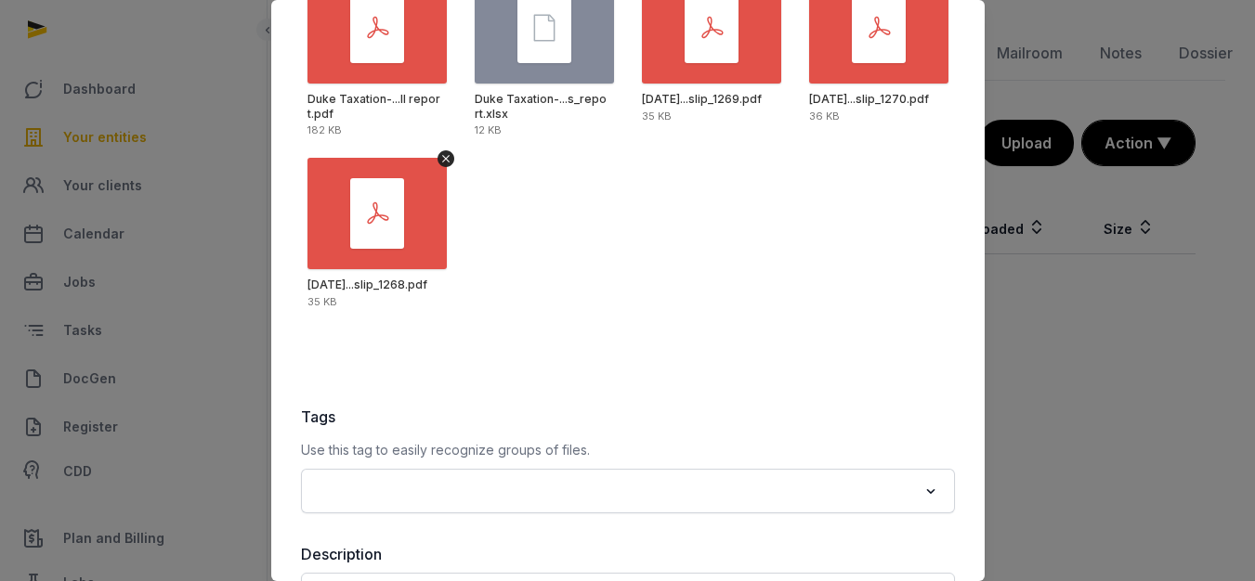
scroll to position [313, 0]
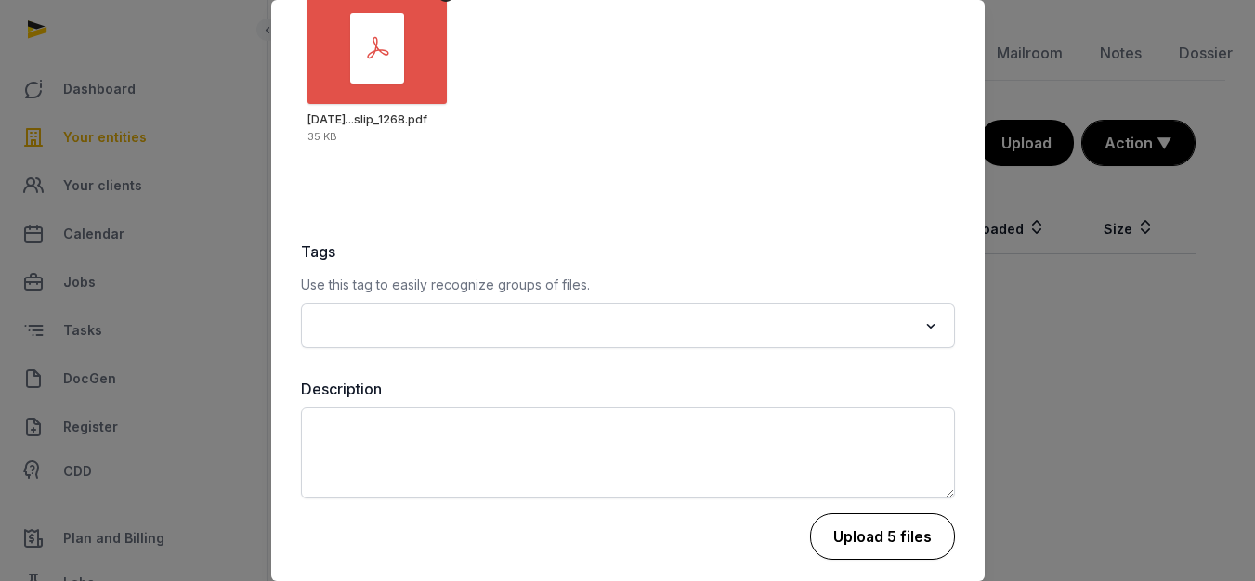
click at [837, 522] on button "Upload 5 files" at bounding box center [882, 537] width 145 height 46
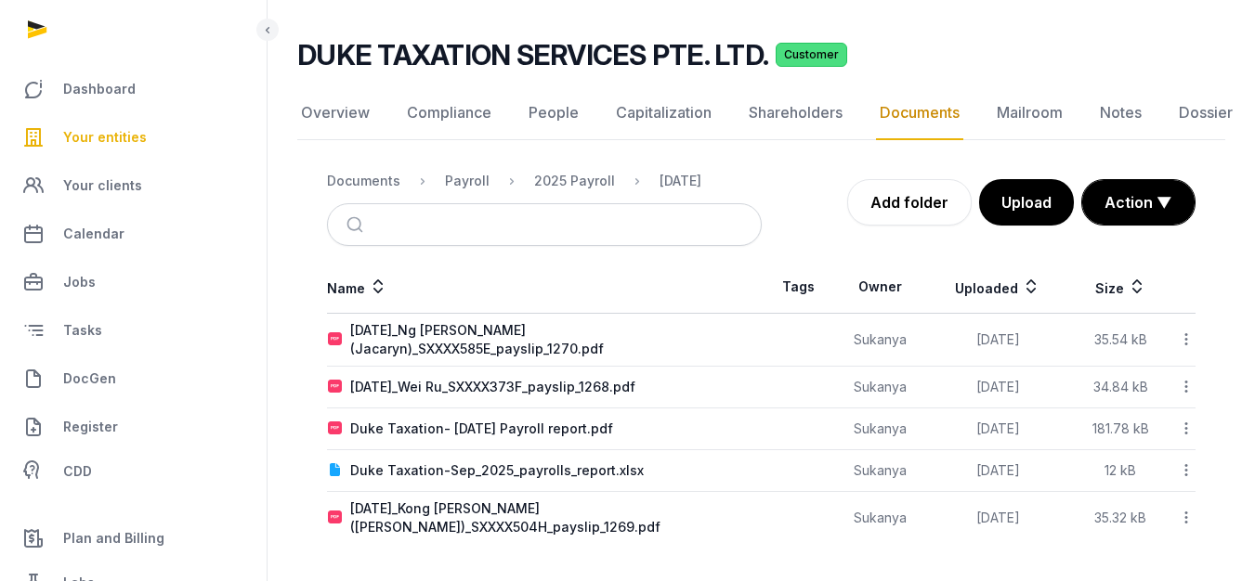
scroll to position [108, 0]
click at [580, 188] on div "2025 Payroll" at bounding box center [574, 181] width 81 height 19
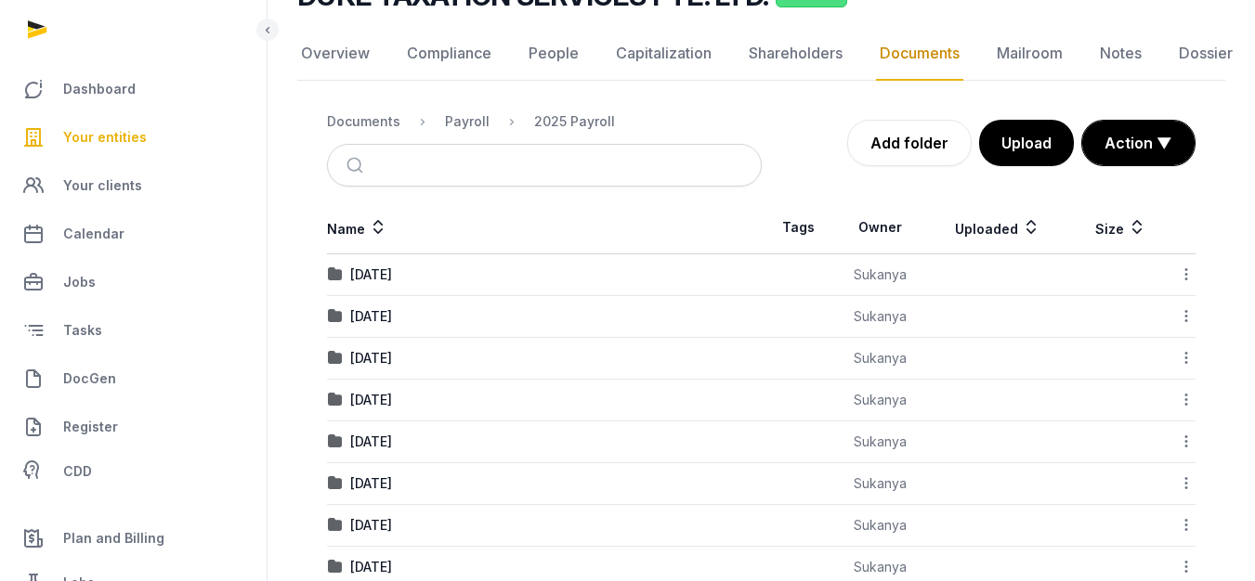
scroll to position [253, 0]
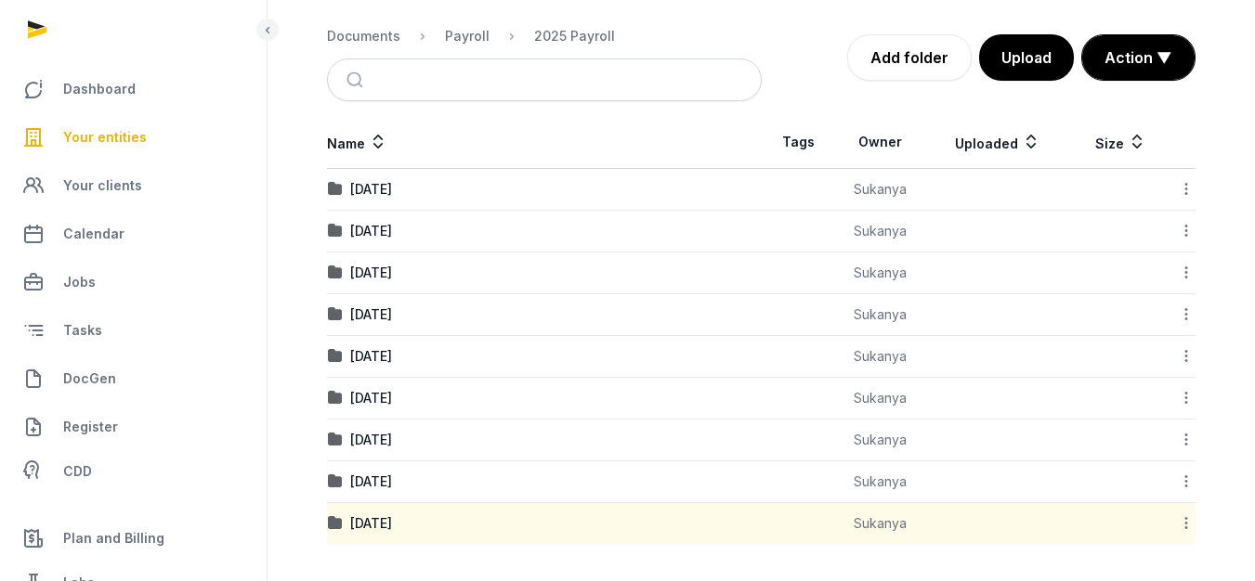
click at [1182, 527] on icon at bounding box center [1186, 524] width 17 height 20
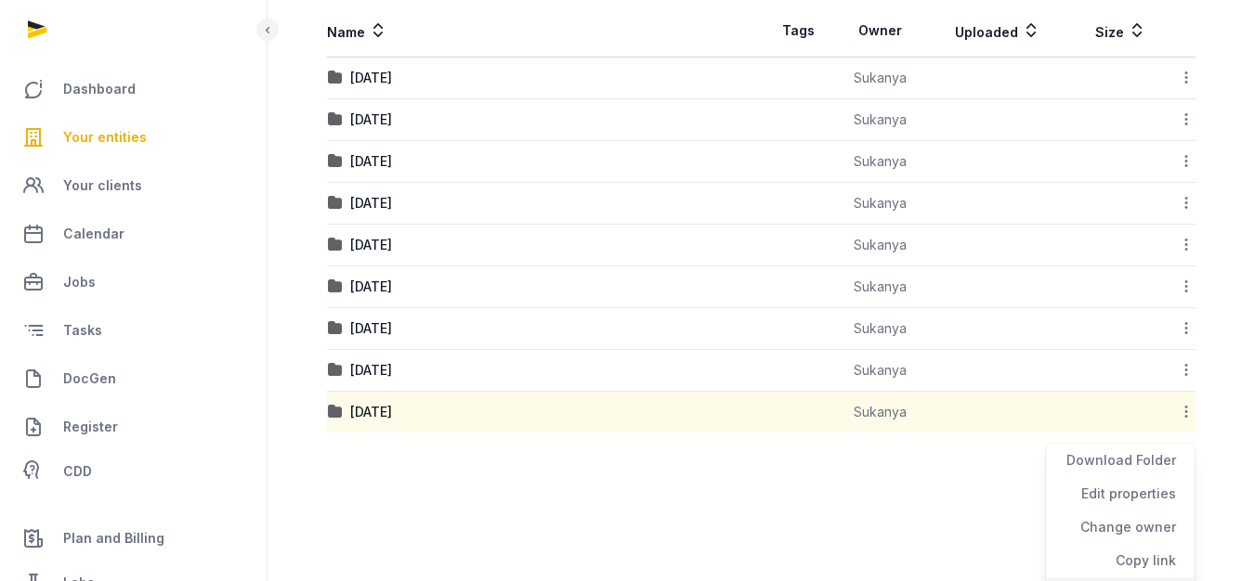
scroll to position [461, 0]
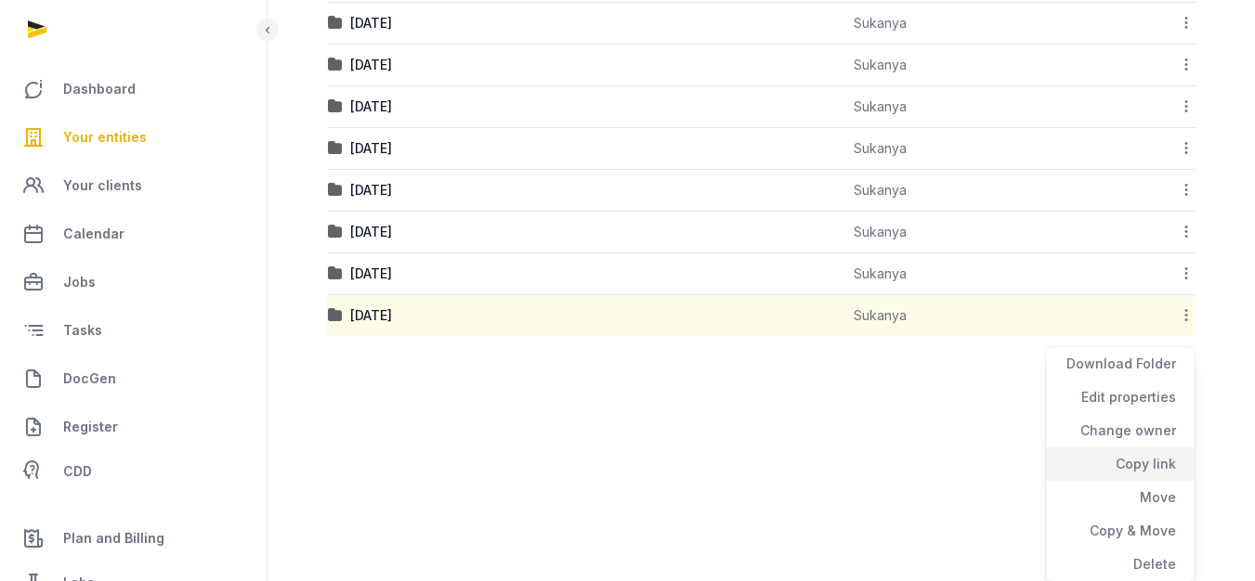
click at [1131, 480] on div "Copy link" at bounding box center [1120, 464] width 149 height 33
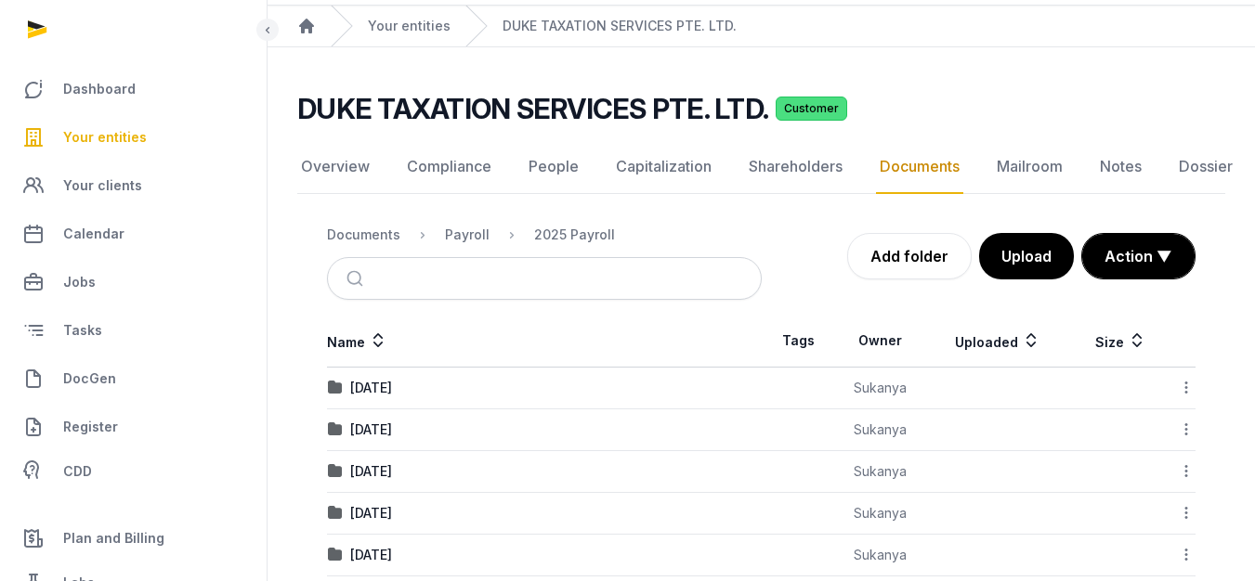
scroll to position [0, 0]
